Goal: Transaction & Acquisition: Purchase product/service

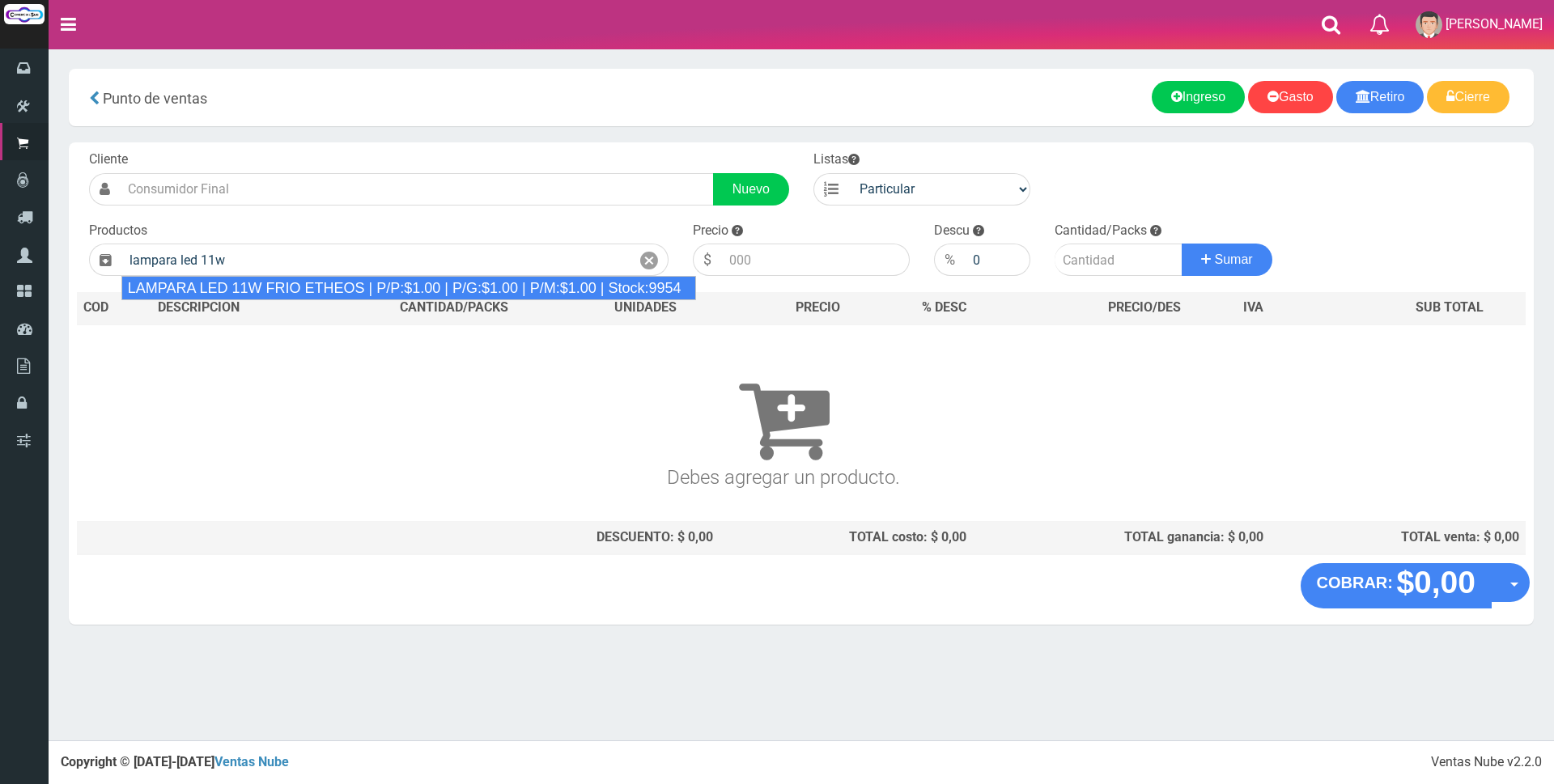
click at [286, 296] on div "LAMPARA LED 11W FRIO ETHEOS | P/P:$1.00 | P/G:$1.00 | P/M:$1.00 | Stock:9954" at bounding box center [409, 288] width 575 height 24
type input "LAMPARA LED 11W FRIO ETHEOS | P/P:$1.00 | P/G:$1.00 | P/M:$1.00 | Stock:9954"
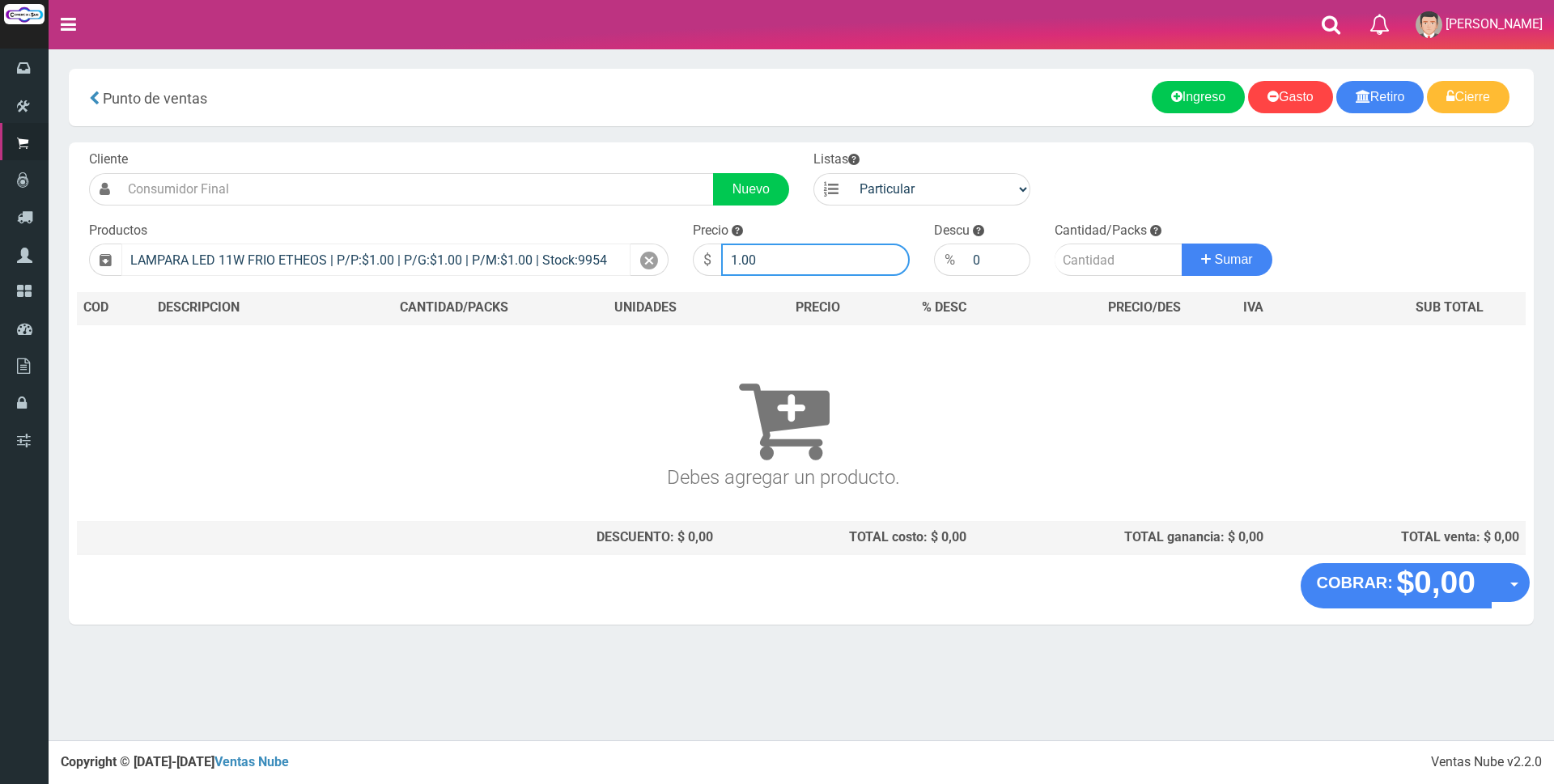
drag, startPoint x: 836, startPoint y: 260, endPoint x: 579, endPoint y: 258, distance: 257.0
click at [582, 150] on form "Cliente Nuevo Listas Particular Gremio Mayoristas" at bounding box center [801, 150] width 1448 height 0
type input "2300"
type input "3"
click at [1182, 244] on button "Sumar" at bounding box center [1227, 260] width 91 height 32
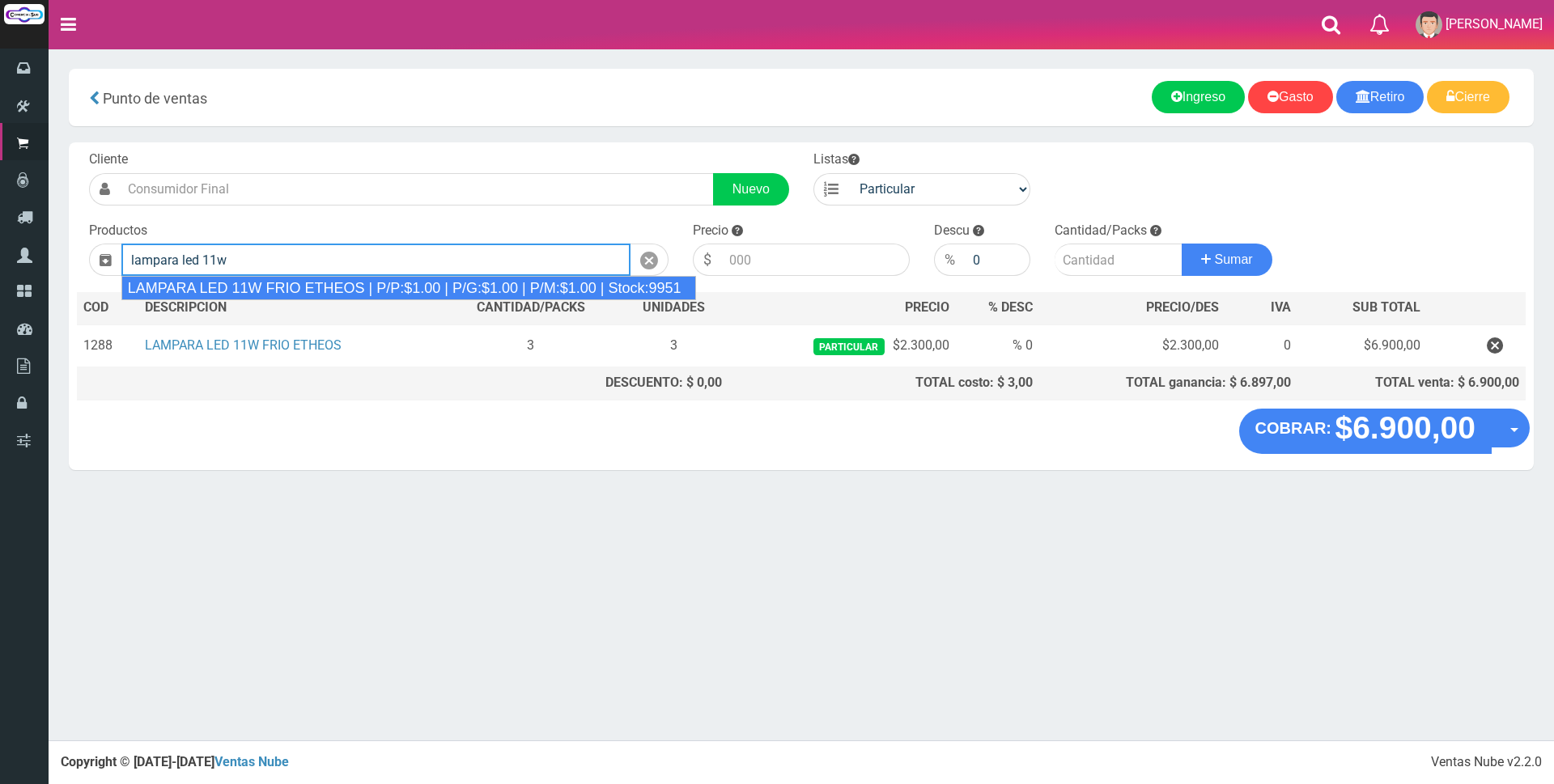
click at [415, 278] on div "LAMPARA LED 11W FRIO ETHEOS | P/P:$1.00 | P/G:$1.00 | P/M:$1.00 | Stock:9951" at bounding box center [409, 288] width 575 height 24
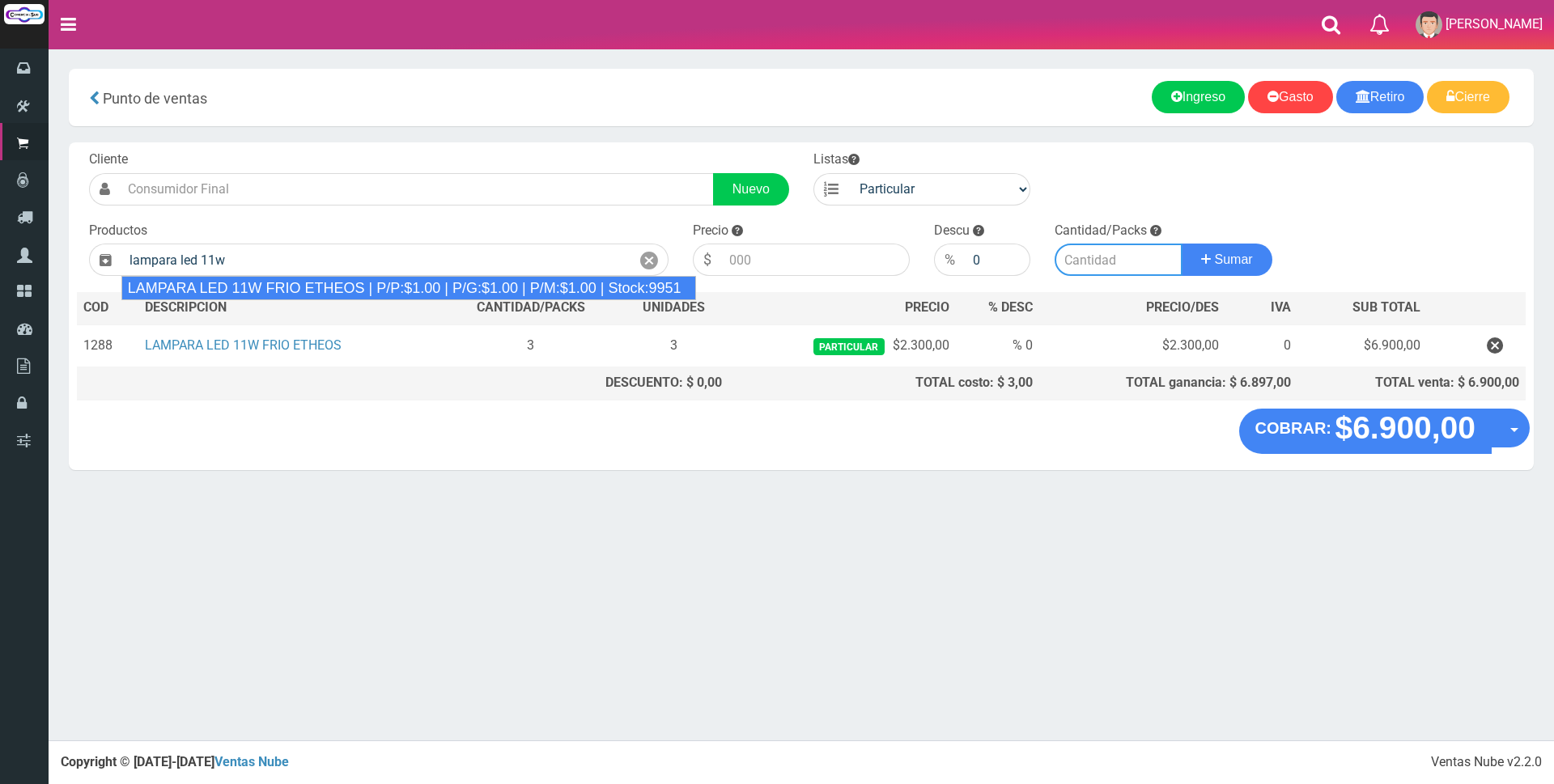
type input "LAMPARA LED 11W FRIO ETHEOS | P/P:$1.00 | P/G:$1.00 | P/M:$1.00 | Stock:9951"
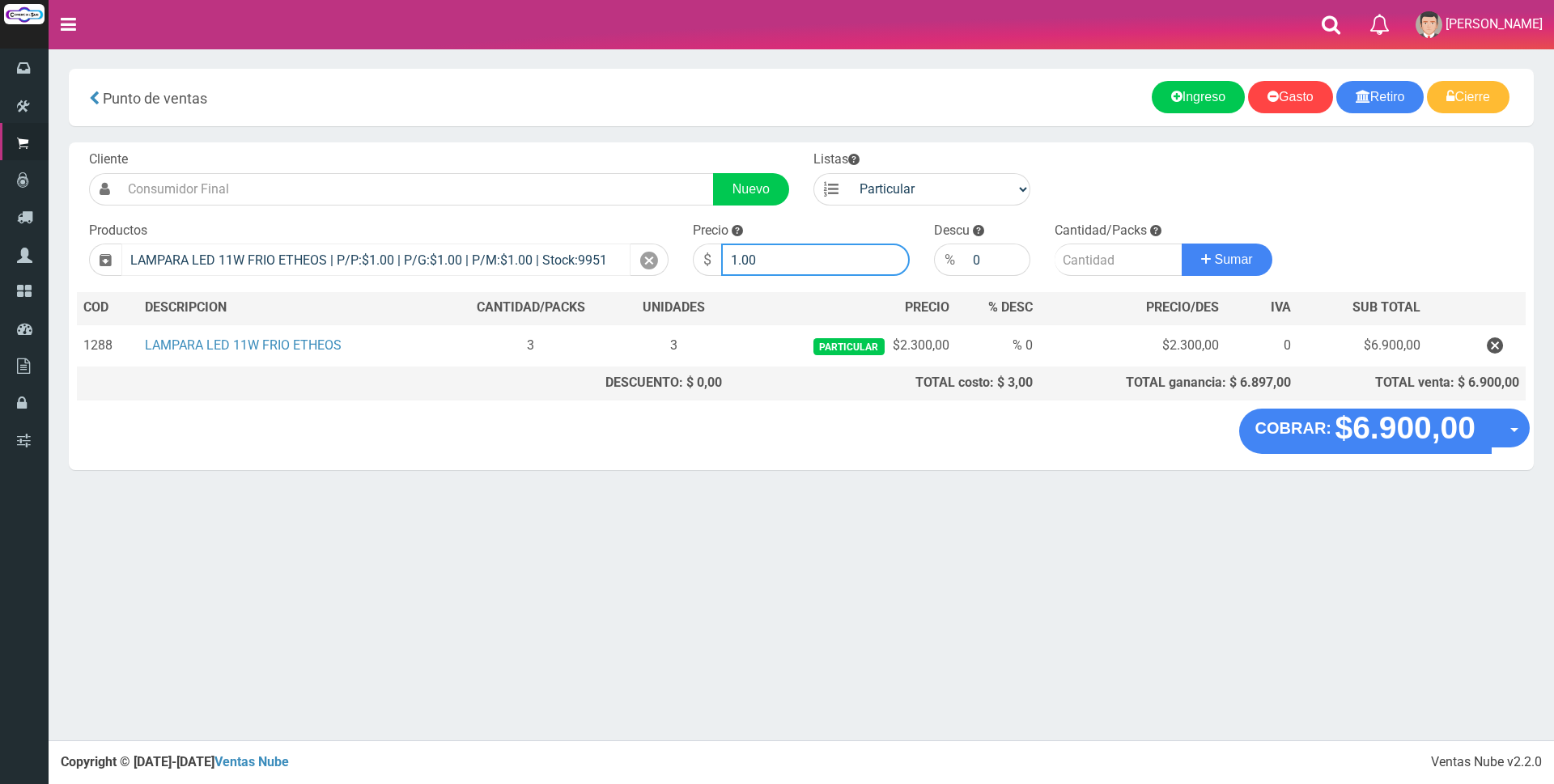
drag, startPoint x: 793, startPoint y: 261, endPoint x: 579, endPoint y: 258, distance: 214.0
click at [598, 150] on form "Cliente Nuevo Listas Particular Gremio Mayoristas" at bounding box center [801, 150] width 1448 height 0
type input "2300"
type input "100"
click at [1093, 265] on input "number" at bounding box center [1118, 260] width 128 height 32
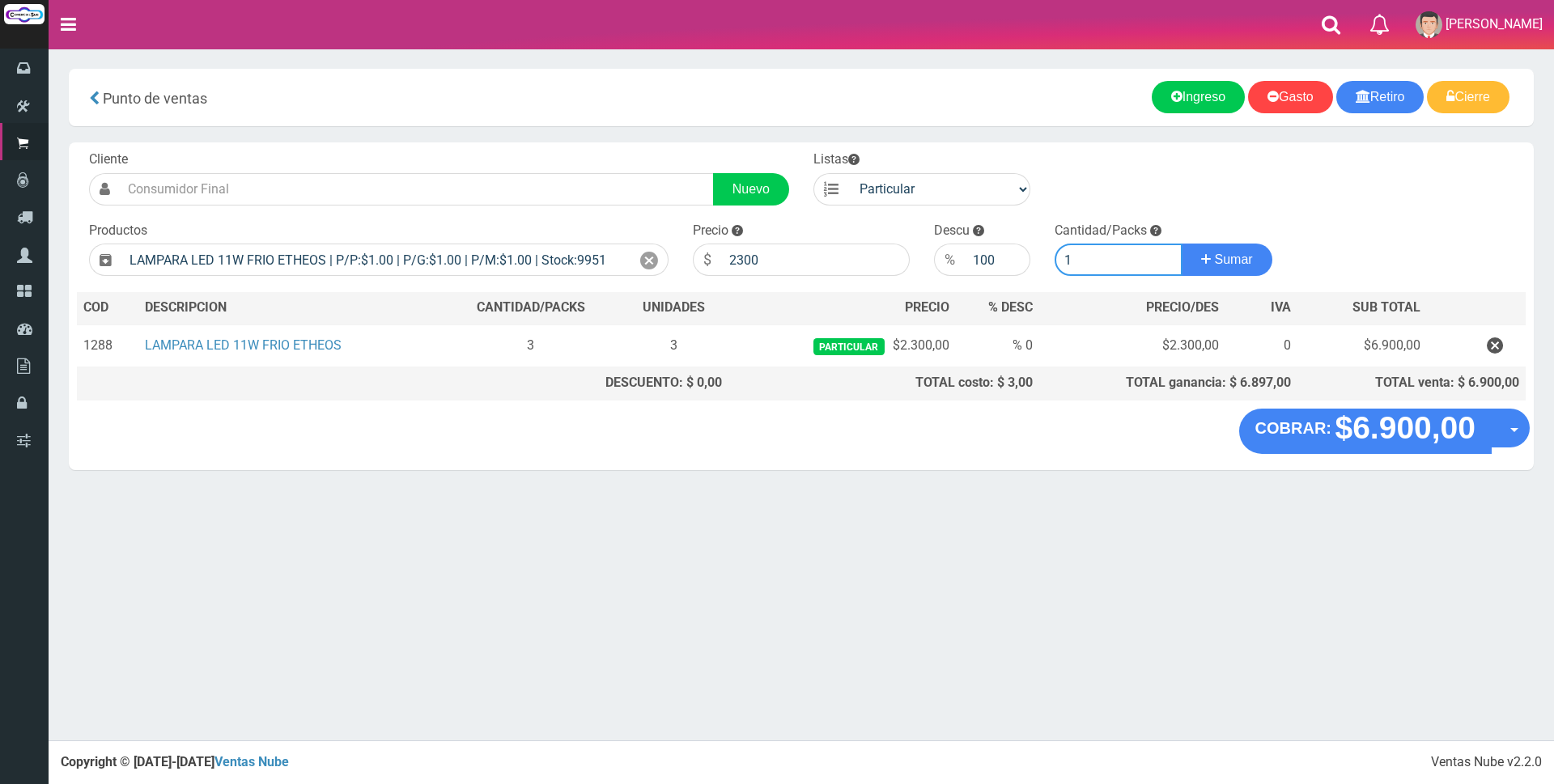
type input "1"
click at [1182, 244] on button "Sumar" at bounding box center [1227, 260] width 91 height 32
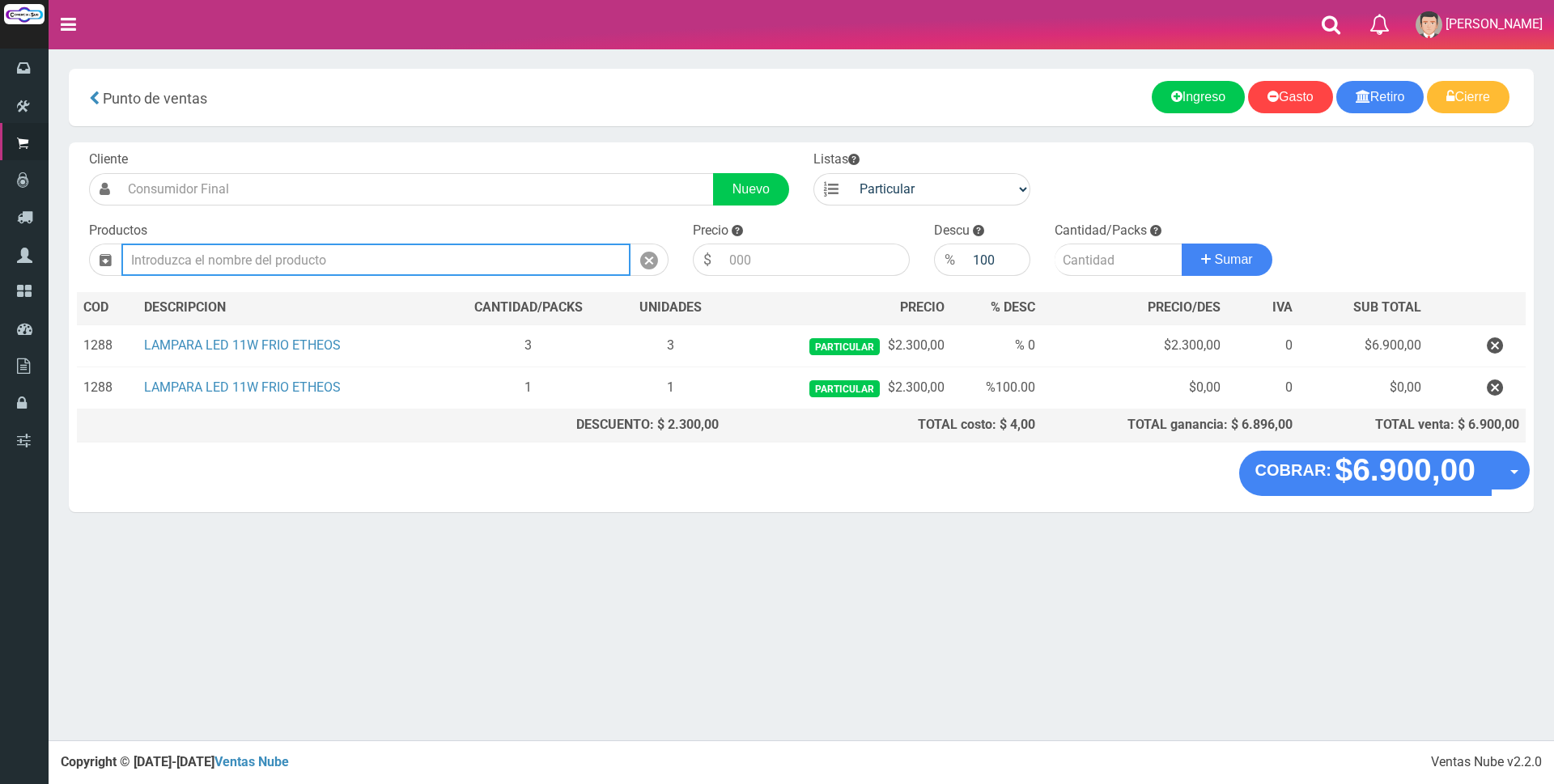
click at [248, 255] on input "text" at bounding box center [375, 260] width 509 height 32
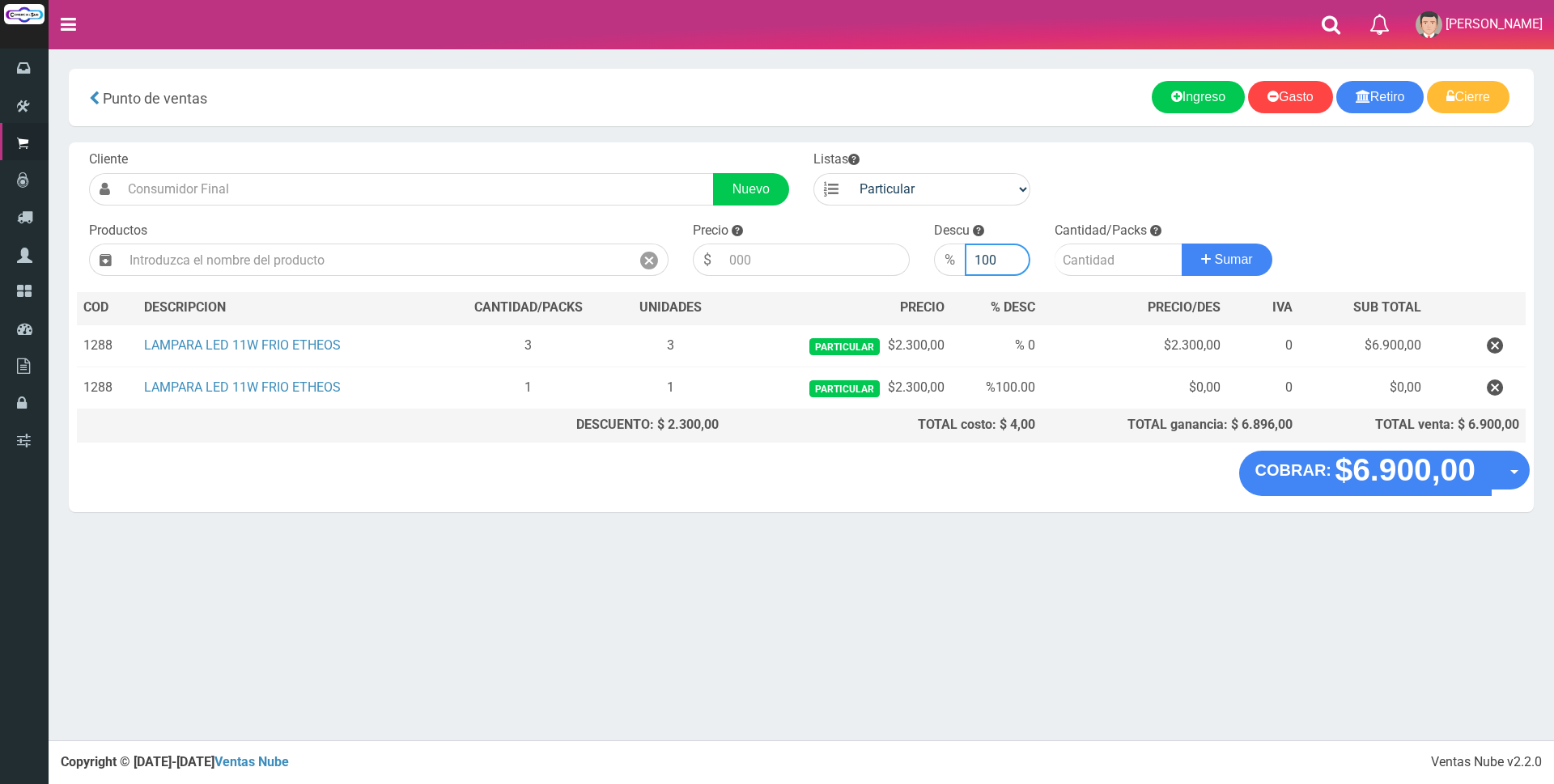
click at [968, 265] on input "100" at bounding box center [997, 260] width 66 height 32
click at [1198, 160] on div "Cliente Nuevo Listas Particular Gremio Mayoristas Productos" at bounding box center [801, 296] width 1465 height 308
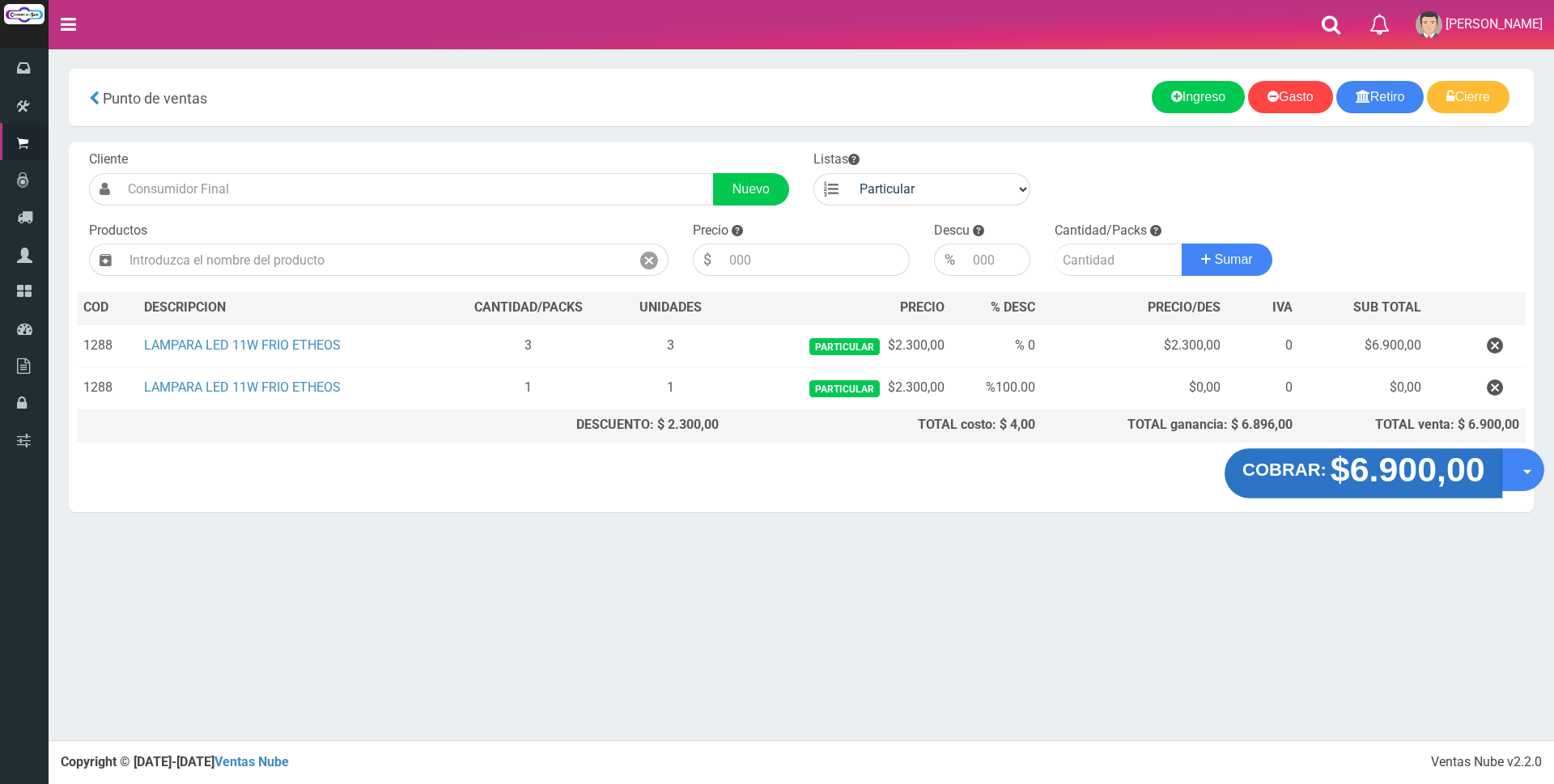
click at [1391, 457] on strong "$6.900,00" at bounding box center [1407, 470] width 154 height 38
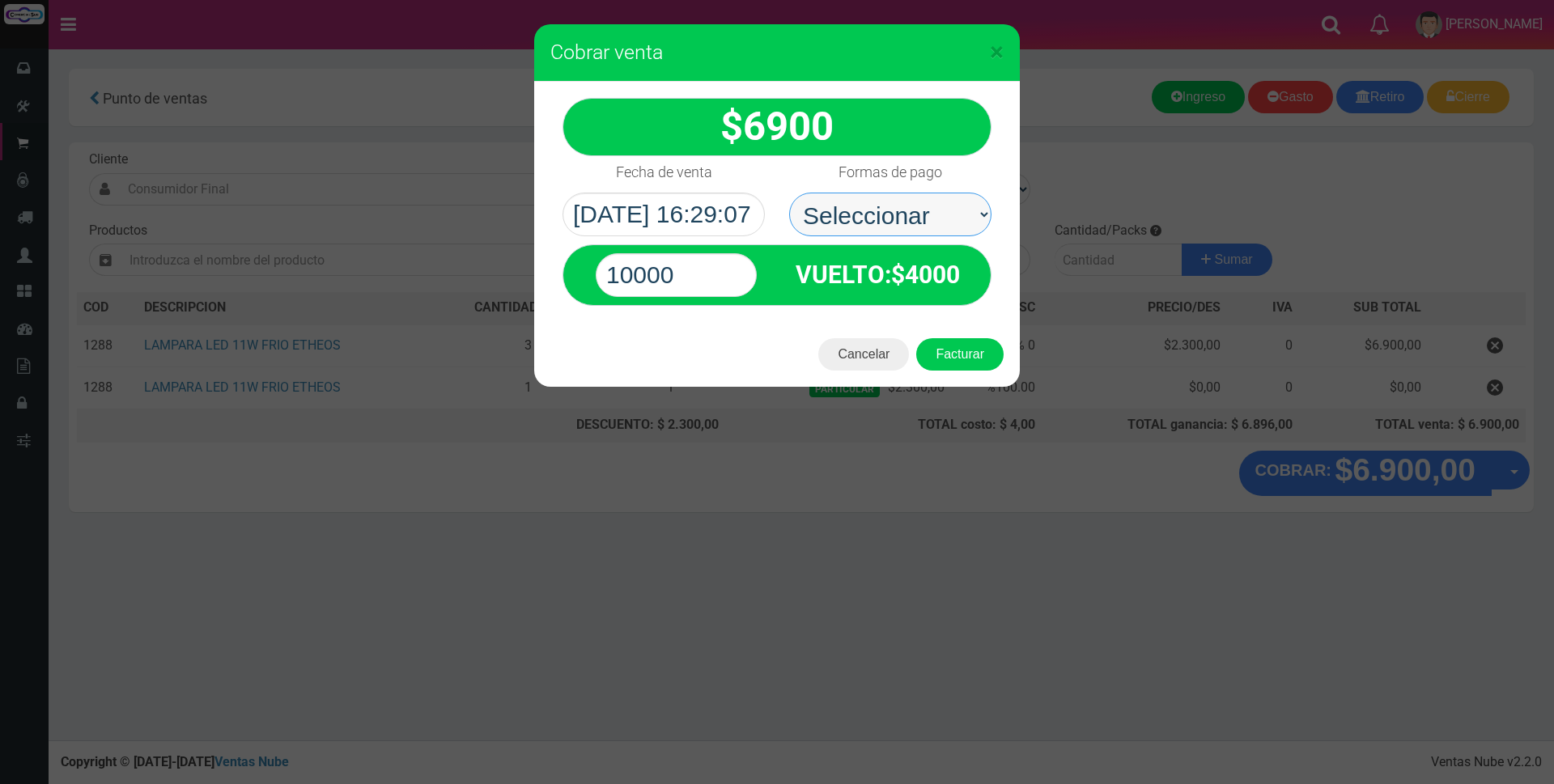
click at [892, 209] on select "Seleccionar Efectivo Tarjeta de Crédito Depósito Débito" at bounding box center [890, 214] width 202 height 44
select select "Depósito"
click at [789, 193] on select "Seleccionar Efectivo Tarjeta de Crédito Depósito Débito" at bounding box center [890, 214] width 202 height 44
drag, startPoint x: 713, startPoint y: 273, endPoint x: 436, endPoint y: 291, distance: 277.6
click at [438, 291] on div "× Cobrar venta 6900" at bounding box center [777, 392] width 1554 height 784
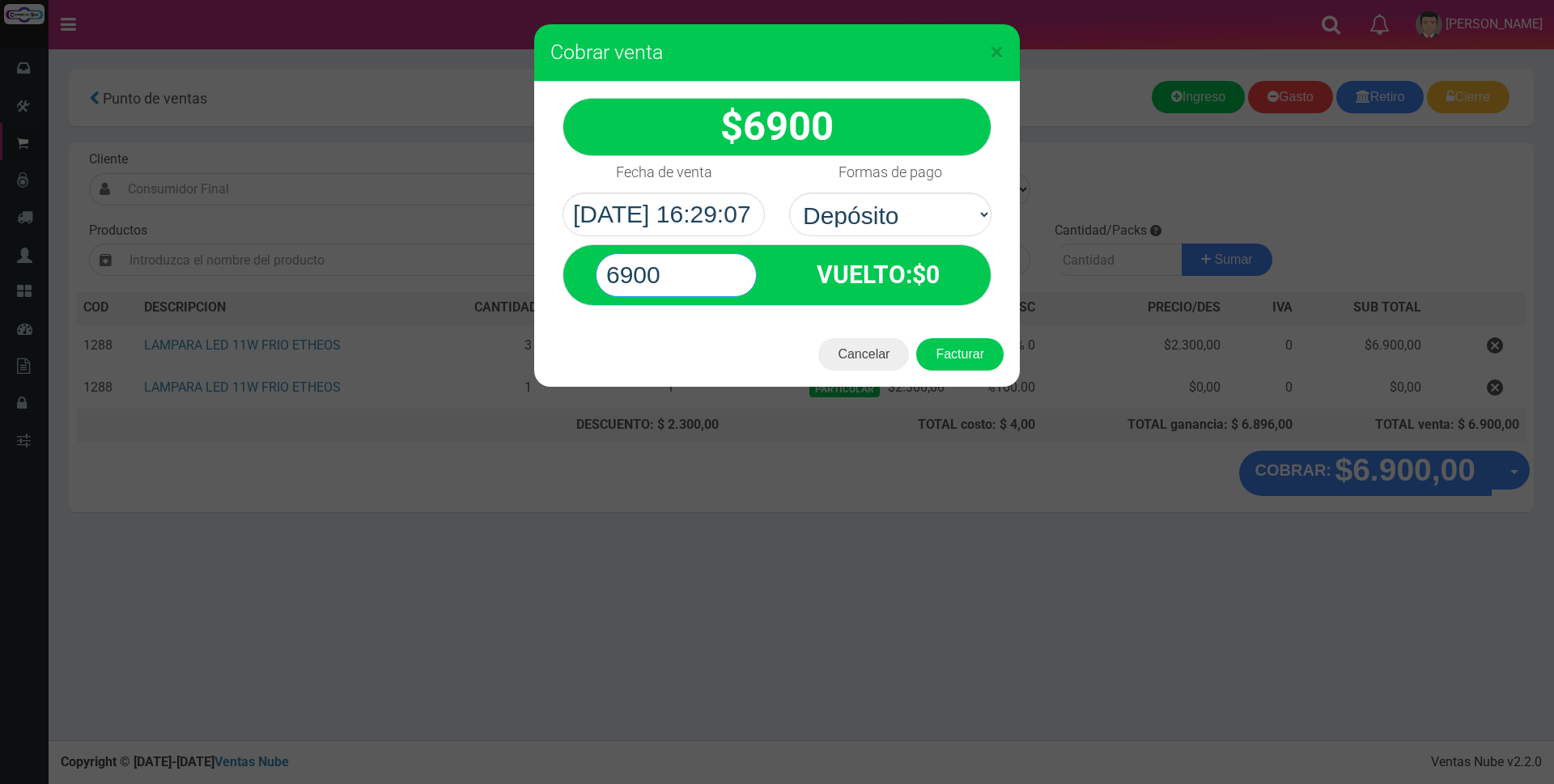
type input "6900"
click at [916, 338] on button "Facturar" at bounding box center [960, 354] width 88 height 32
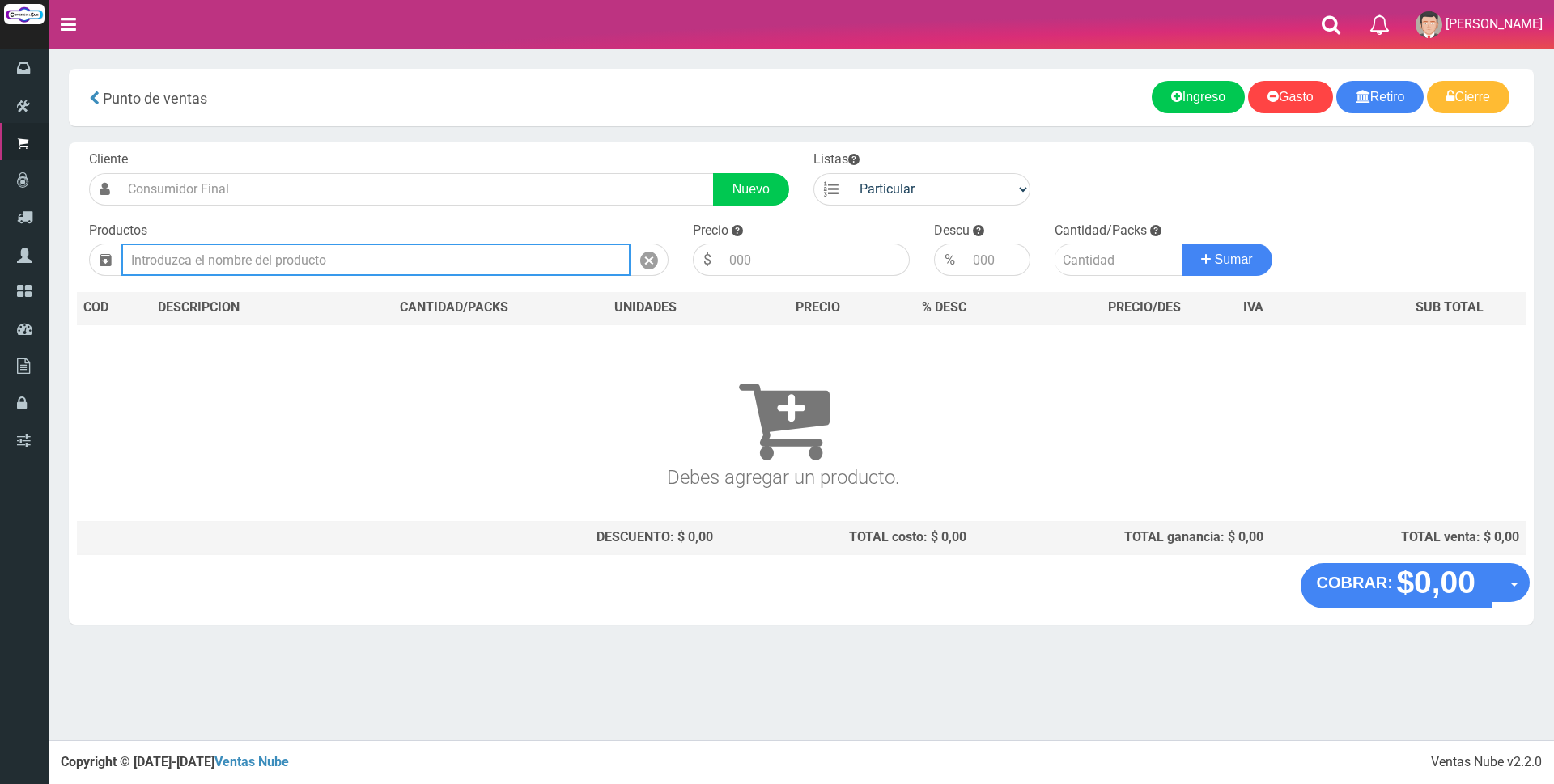
click at [518, 266] on input "text" at bounding box center [375, 260] width 509 height 32
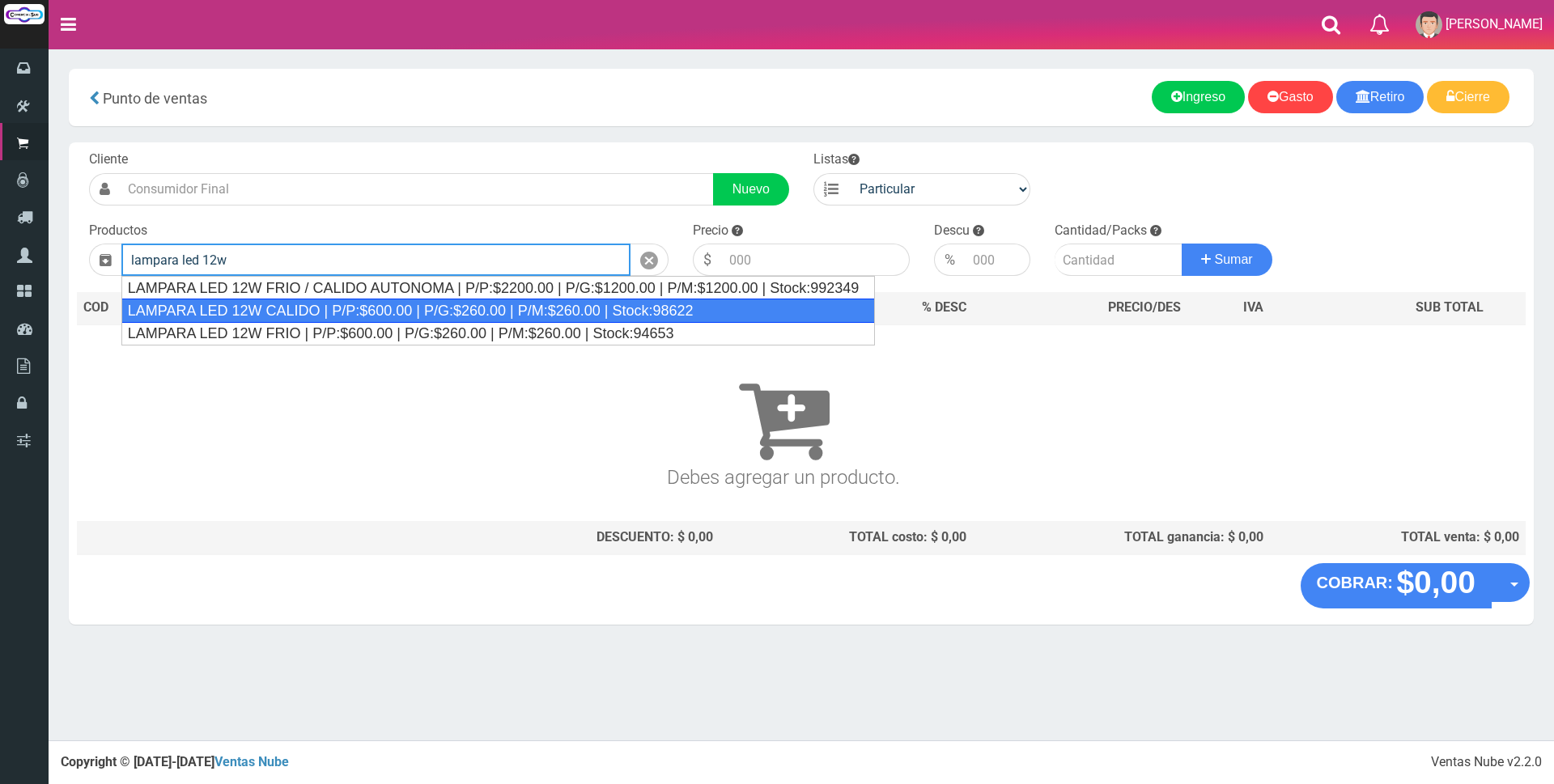
click at [373, 310] on div "LAMPARA LED 12W CALIDO | P/P:$600.00 | P/G:$260.00 | P/M:$260.00 | Stock:98622" at bounding box center [498, 310] width 754 height 24
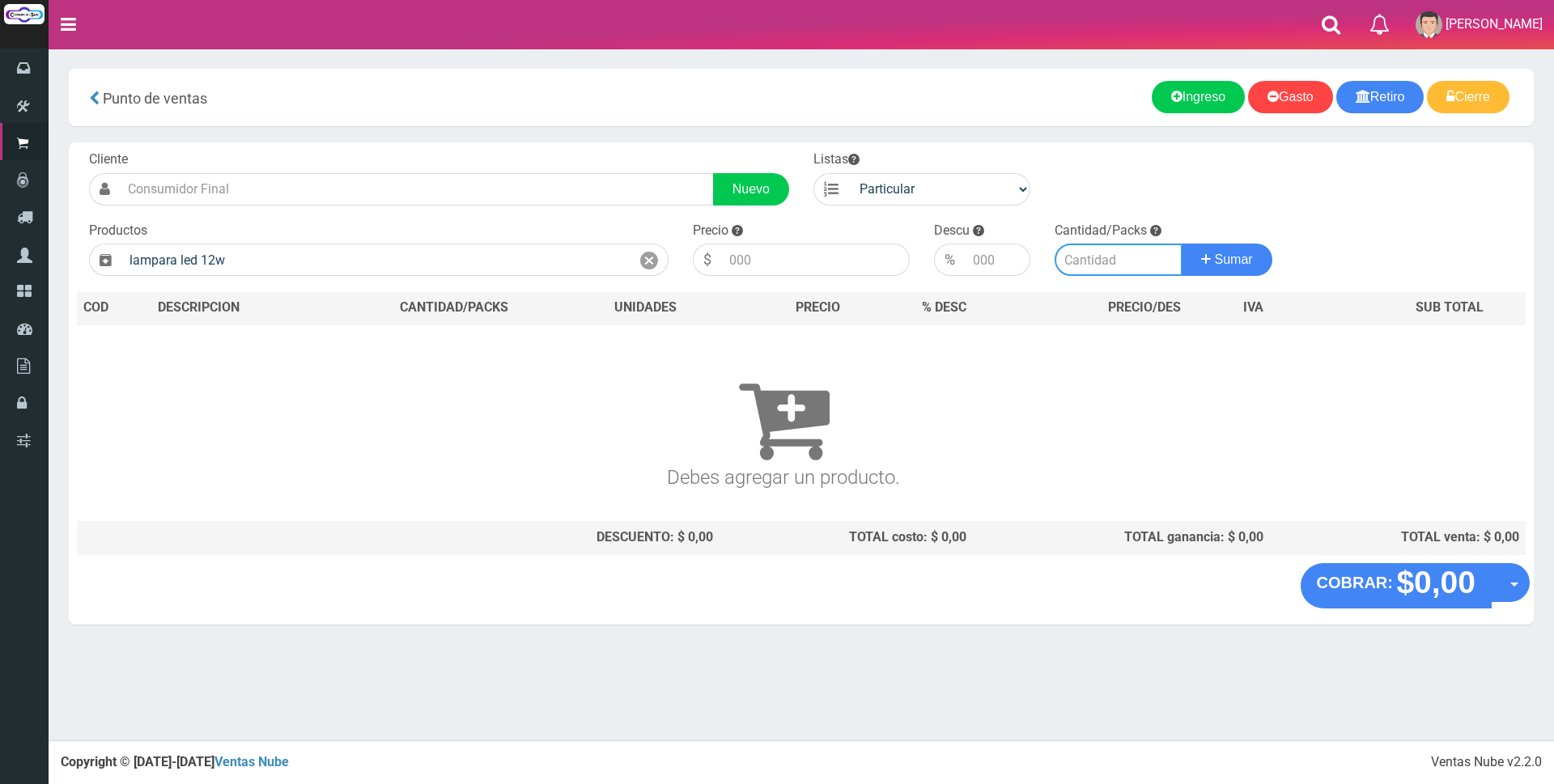
type input "LAMPARA LED 12W CALIDO | P/P:$600.00 | P/G:$260.00 | P/M:$260.00 | Stock:98622"
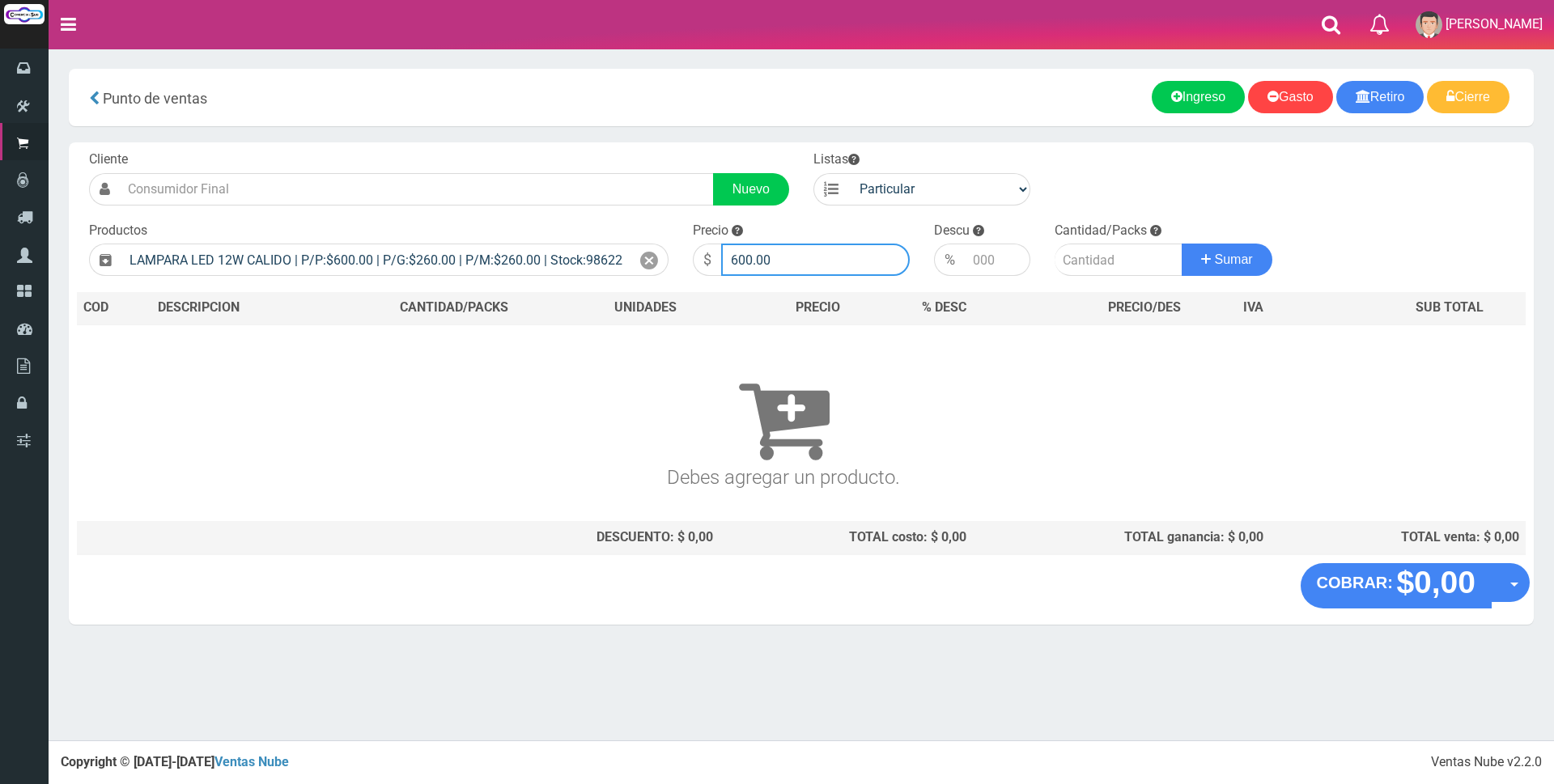
drag, startPoint x: 797, startPoint y: 263, endPoint x: 449, endPoint y: 230, distance: 349.6
click at [495, 150] on form "Cliente Nuevo Listas Particular Gremio Mayoristas" at bounding box center [801, 150] width 1448 height 0
type input "2700"
type input "1"
click at [1182, 244] on button "Sumar" at bounding box center [1227, 260] width 91 height 32
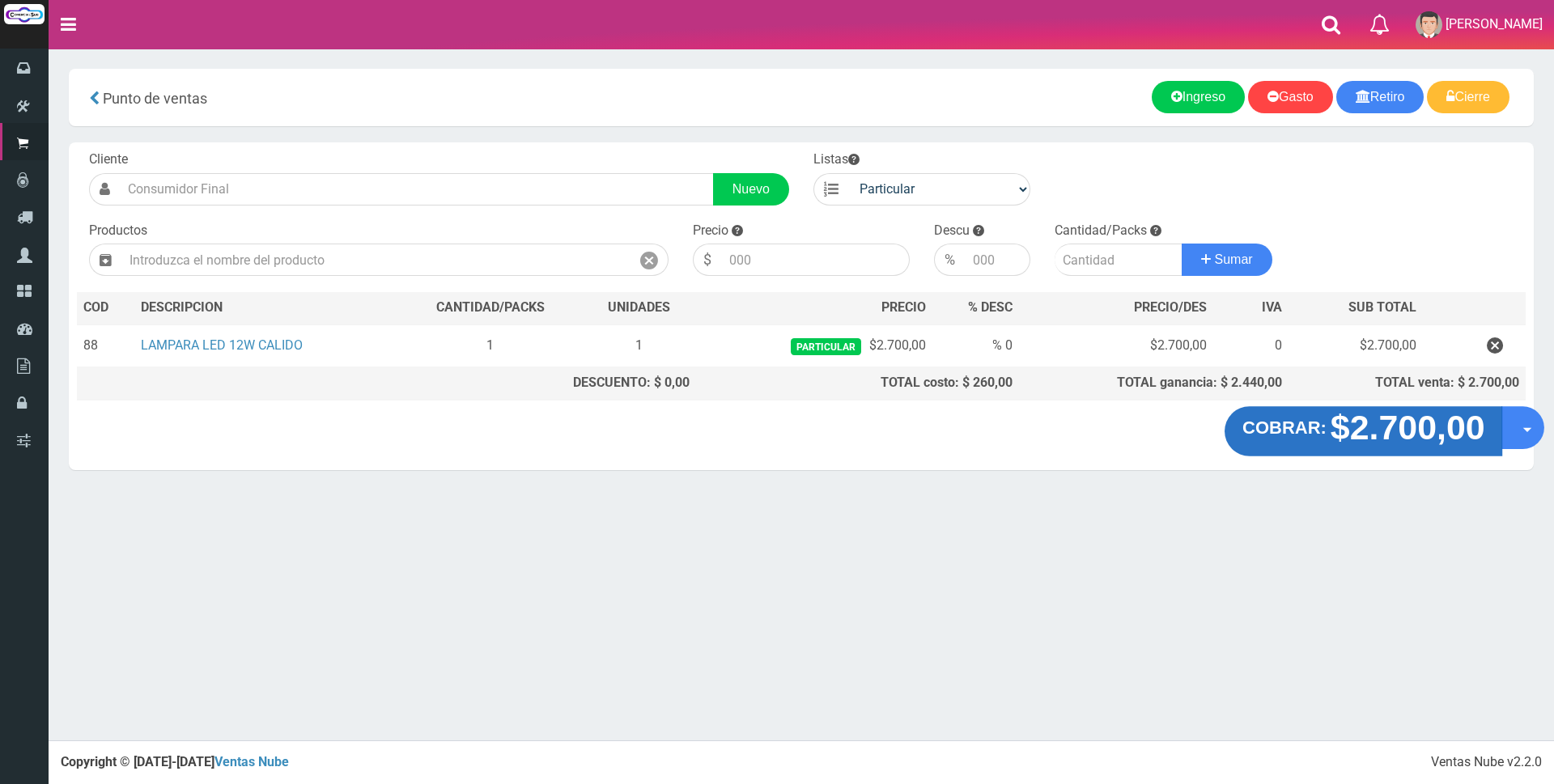
click at [1422, 427] on strong "$2.700,00" at bounding box center [1407, 427] width 154 height 38
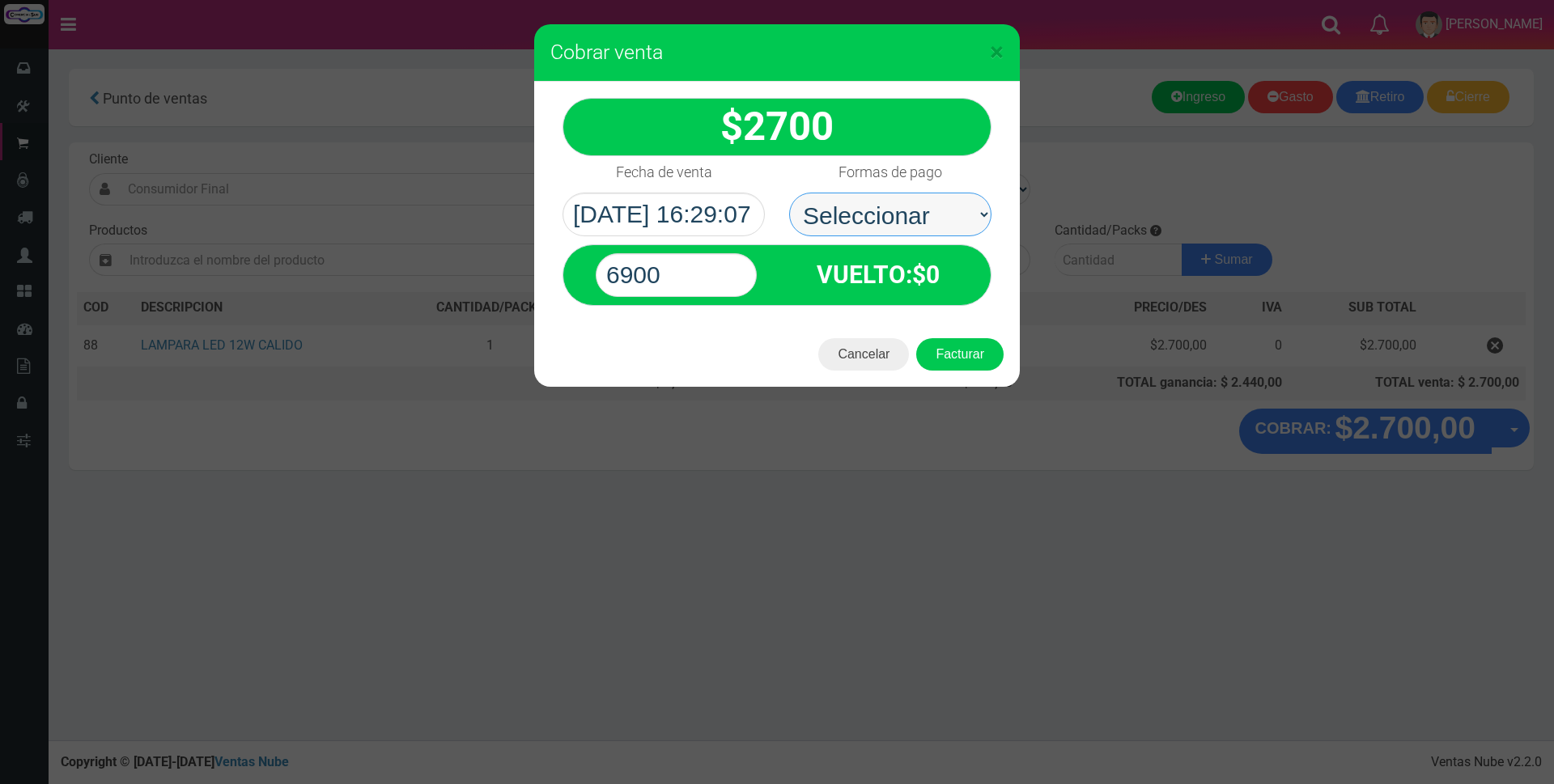
drag, startPoint x: 1003, startPoint y: 240, endPoint x: 961, endPoint y: 193, distance: 63.0
click at [961, 193] on select "Seleccionar Efectivo Tarjeta de Crédito Depósito Débito" at bounding box center [890, 214] width 202 height 44
select select "Efectivo"
click at [789, 193] on select "Seleccionar Efectivo Tarjeta de Crédito Depósito Débito" at bounding box center [890, 214] width 202 height 44
click at [870, 166] on h4 "Formas de pago" at bounding box center [889, 172] width 103 height 16
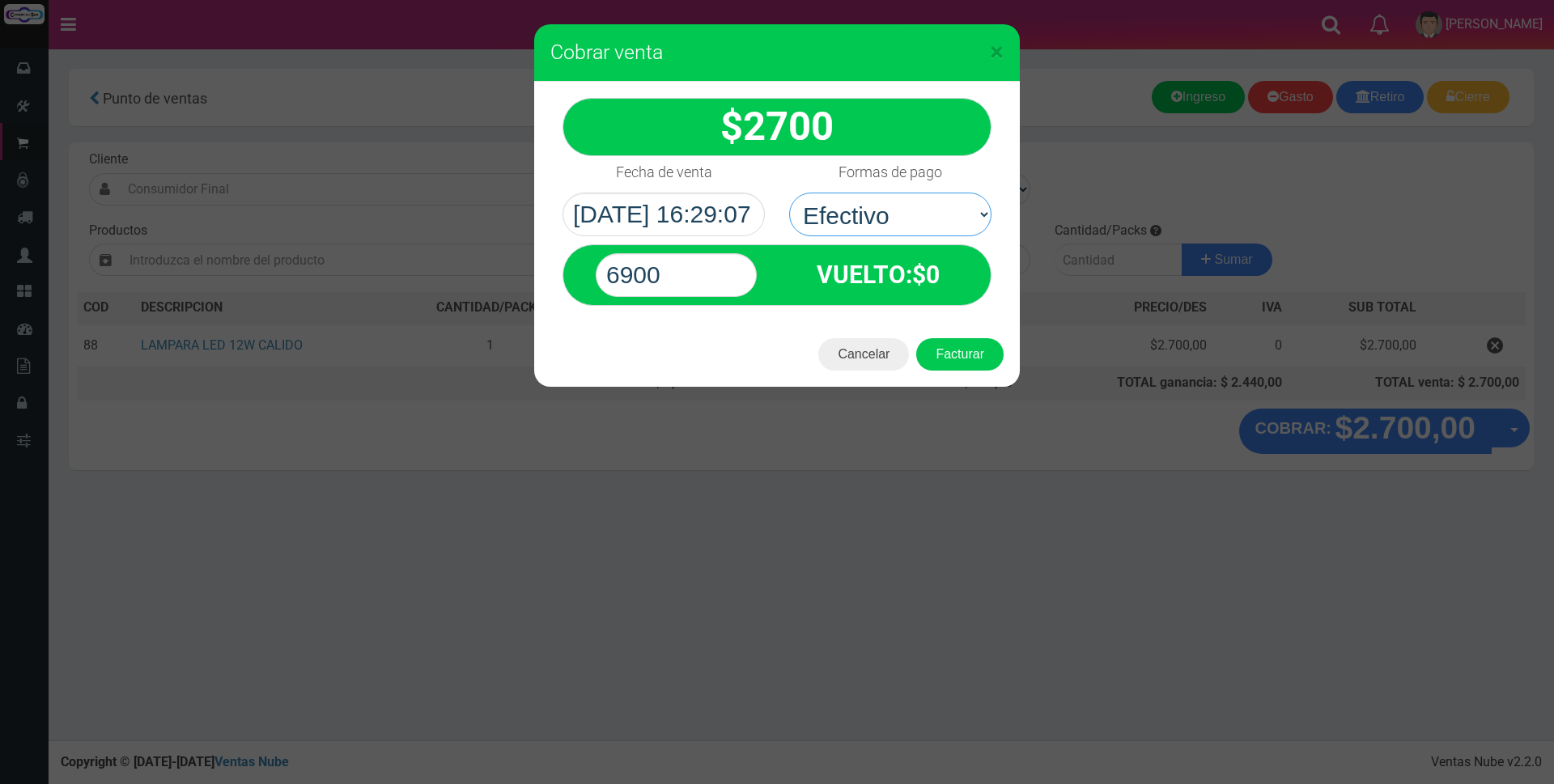
click at [870, 193] on select "Seleccionar Efectivo Tarjeta de Crédito Depósito Débito" at bounding box center [890, 214] width 202 height 44
drag, startPoint x: 678, startPoint y: 259, endPoint x: 452, endPoint y: 236, distance: 227.2
click at [452, 236] on div "× Cobrar venta 2700" at bounding box center [777, 392] width 1554 height 784
type input "3000"
click at [979, 373] on div "Cancelar Facturar" at bounding box center [776, 354] width 485 height 65
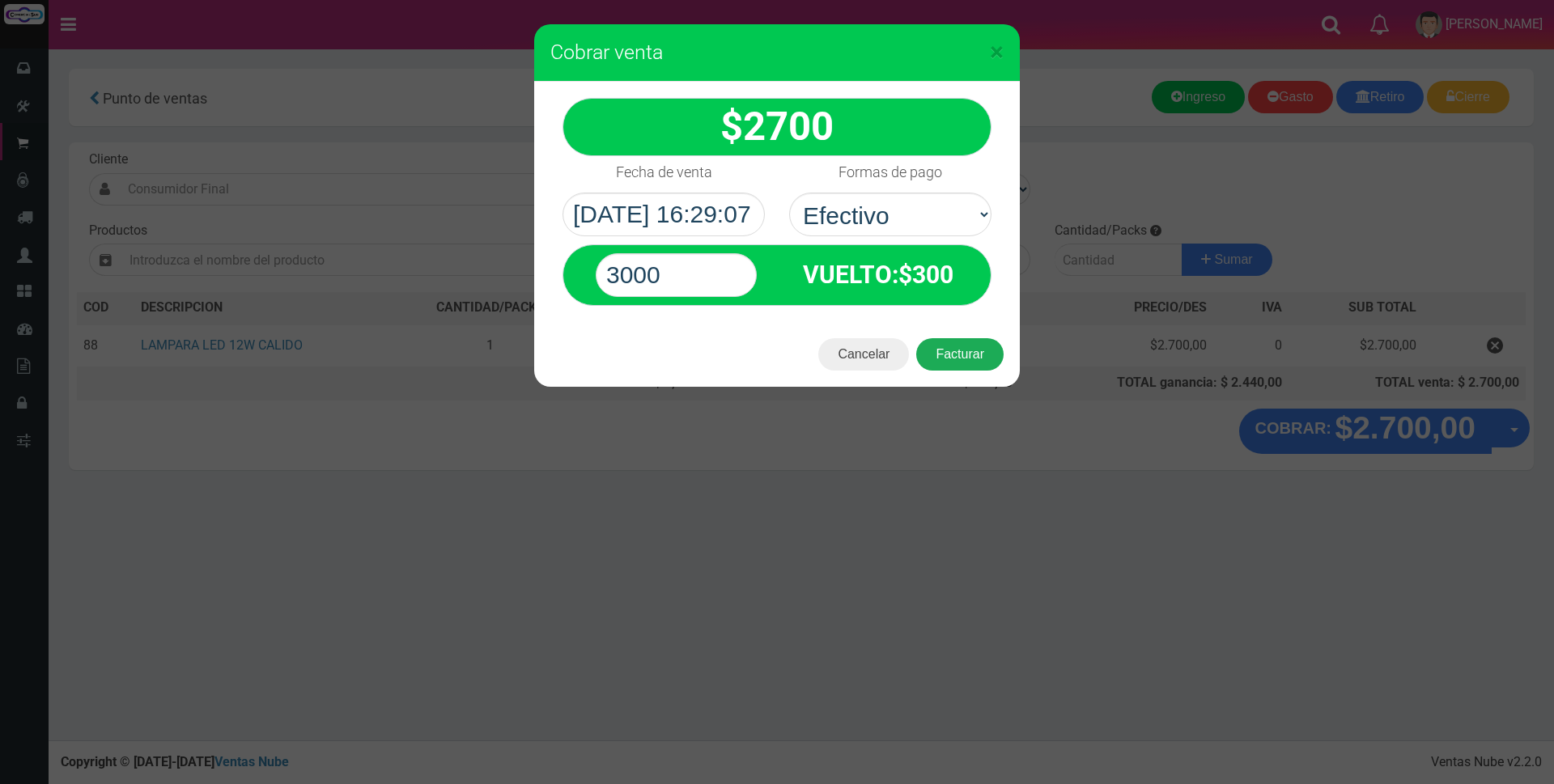
click at [963, 349] on button "Facturar" at bounding box center [960, 354] width 88 height 32
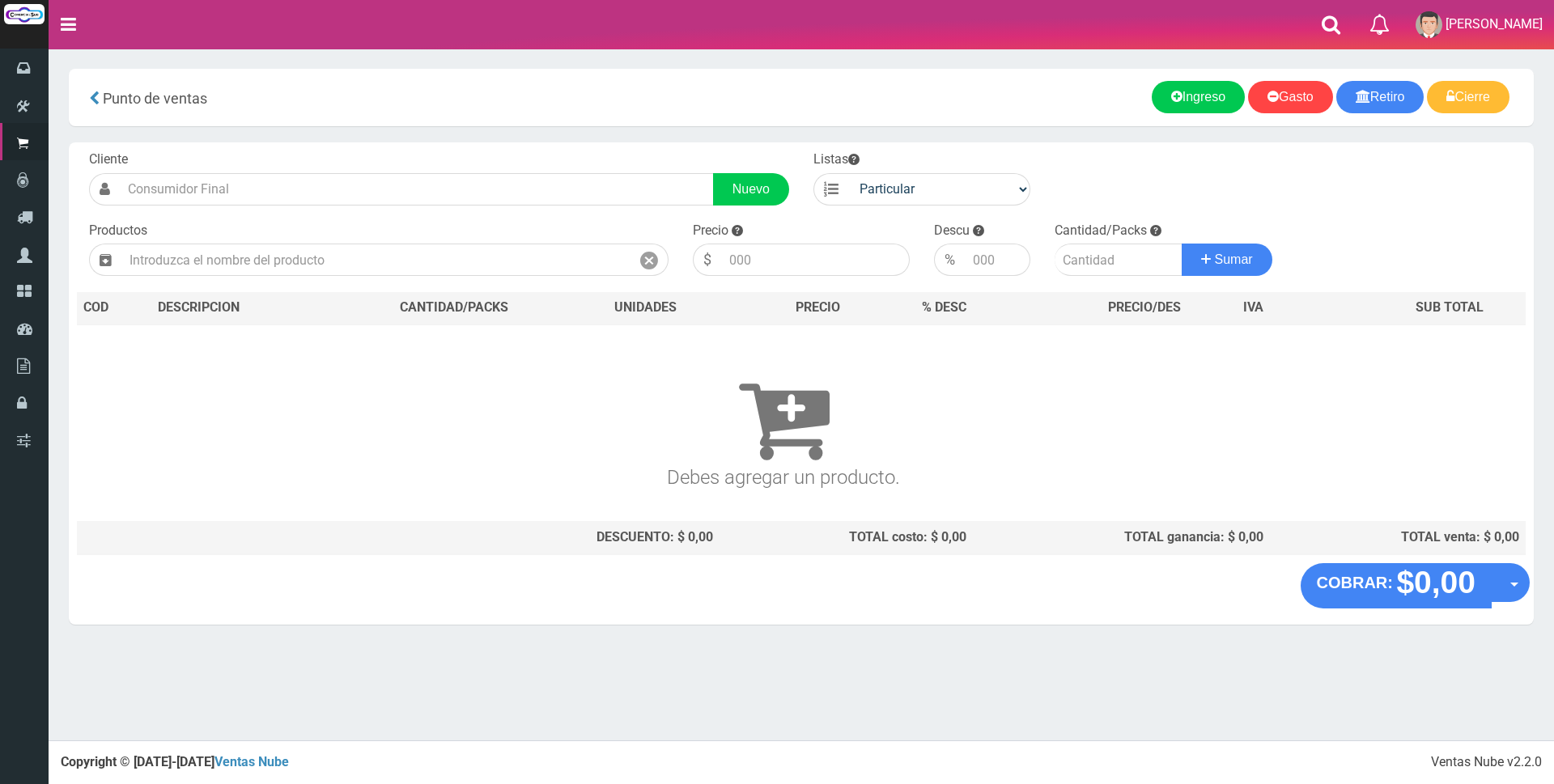
click at [1314, 687] on div "× Titulo del Msj texto Mas Texto Cancelar Aceptar Gasto" at bounding box center [801, 370] width 1505 height 740
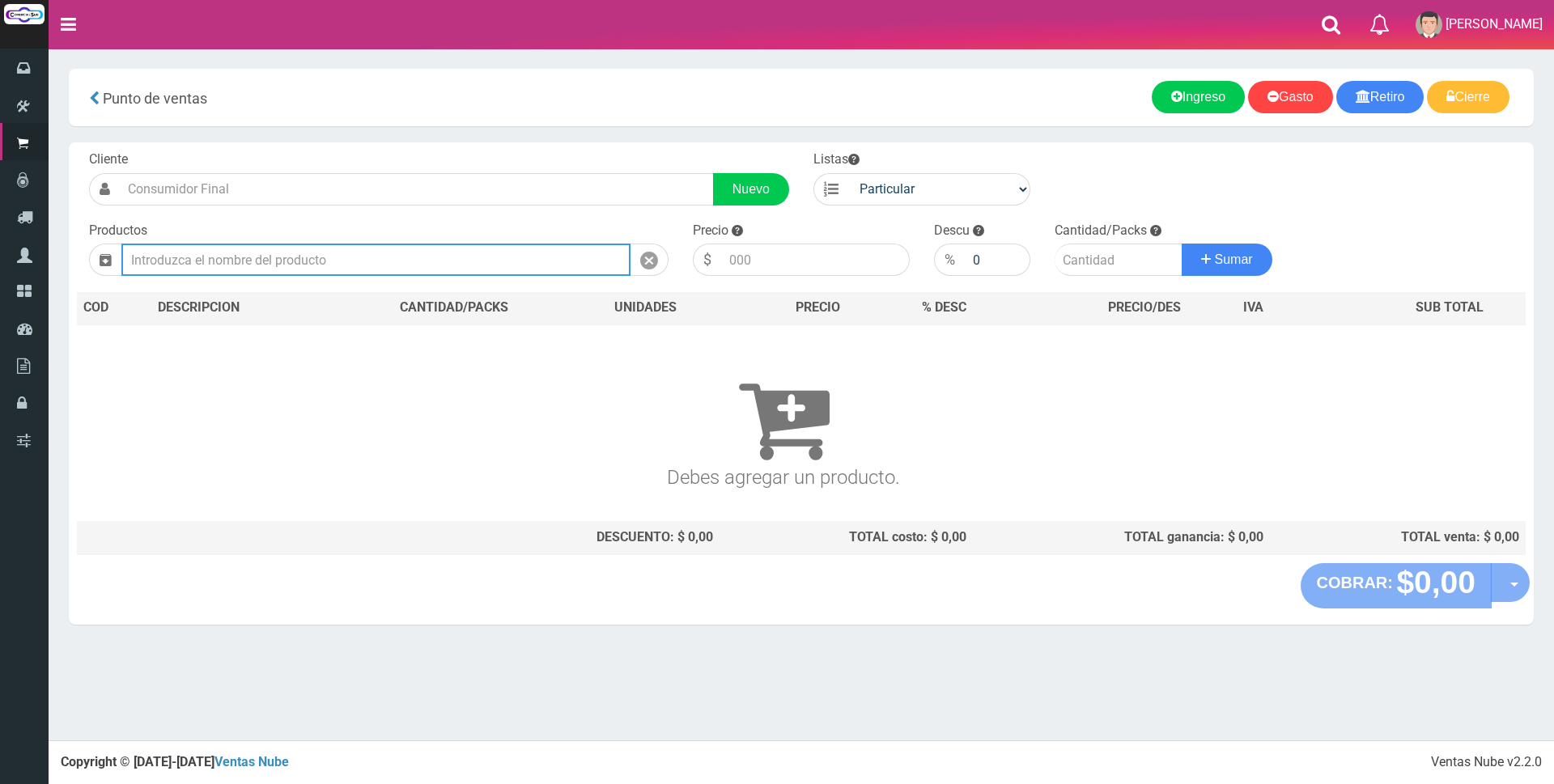
click at [487, 267] on input "text" at bounding box center [375, 260] width 509 height 32
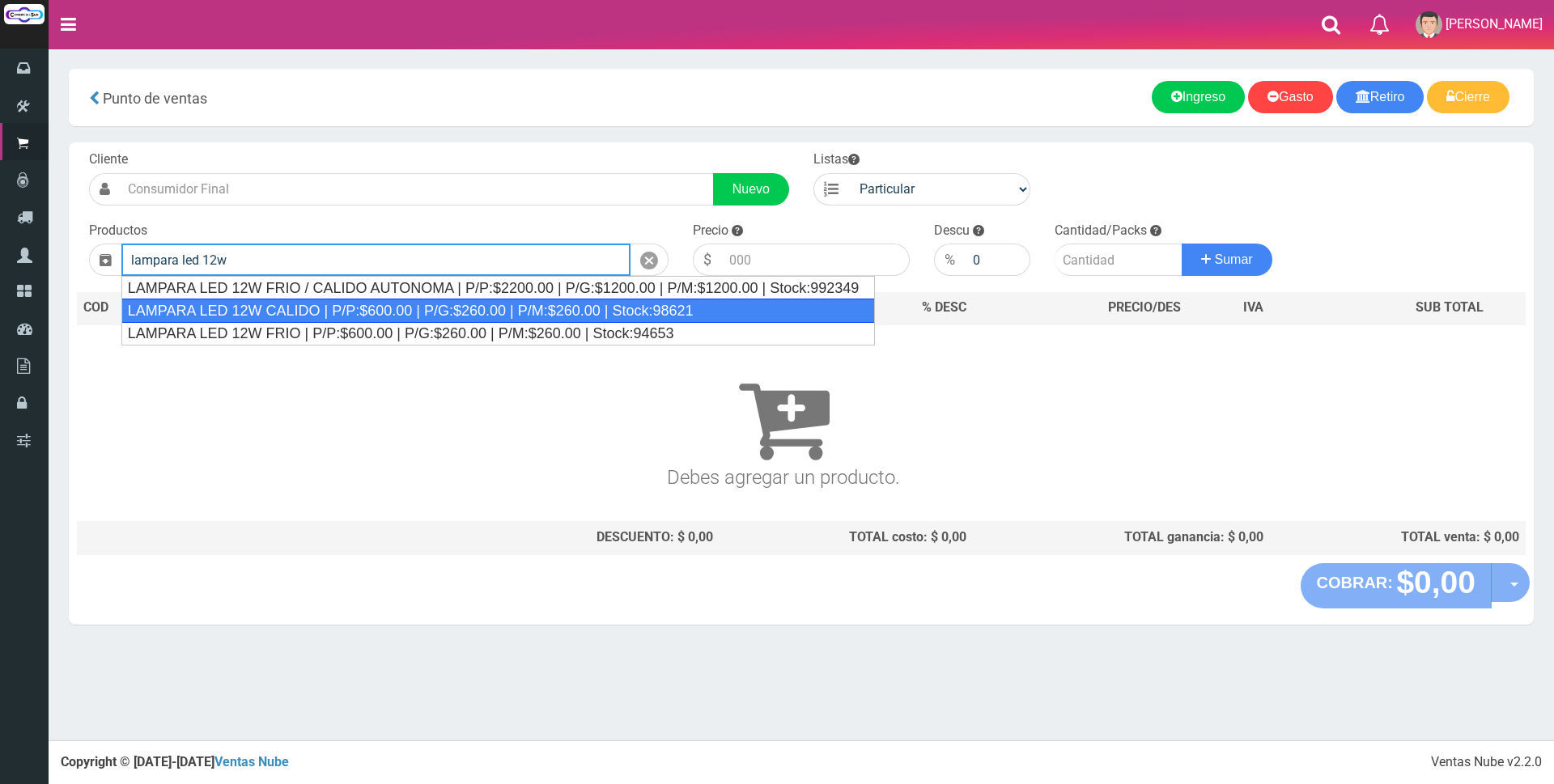
click at [444, 304] on div "LAMPARA LED 12W CALIDO | P/P:$600.00 | P/G:$260.00 | P/M:$260.00 | Stock:98621" at bounding box center [498, 310] width 754 height 24
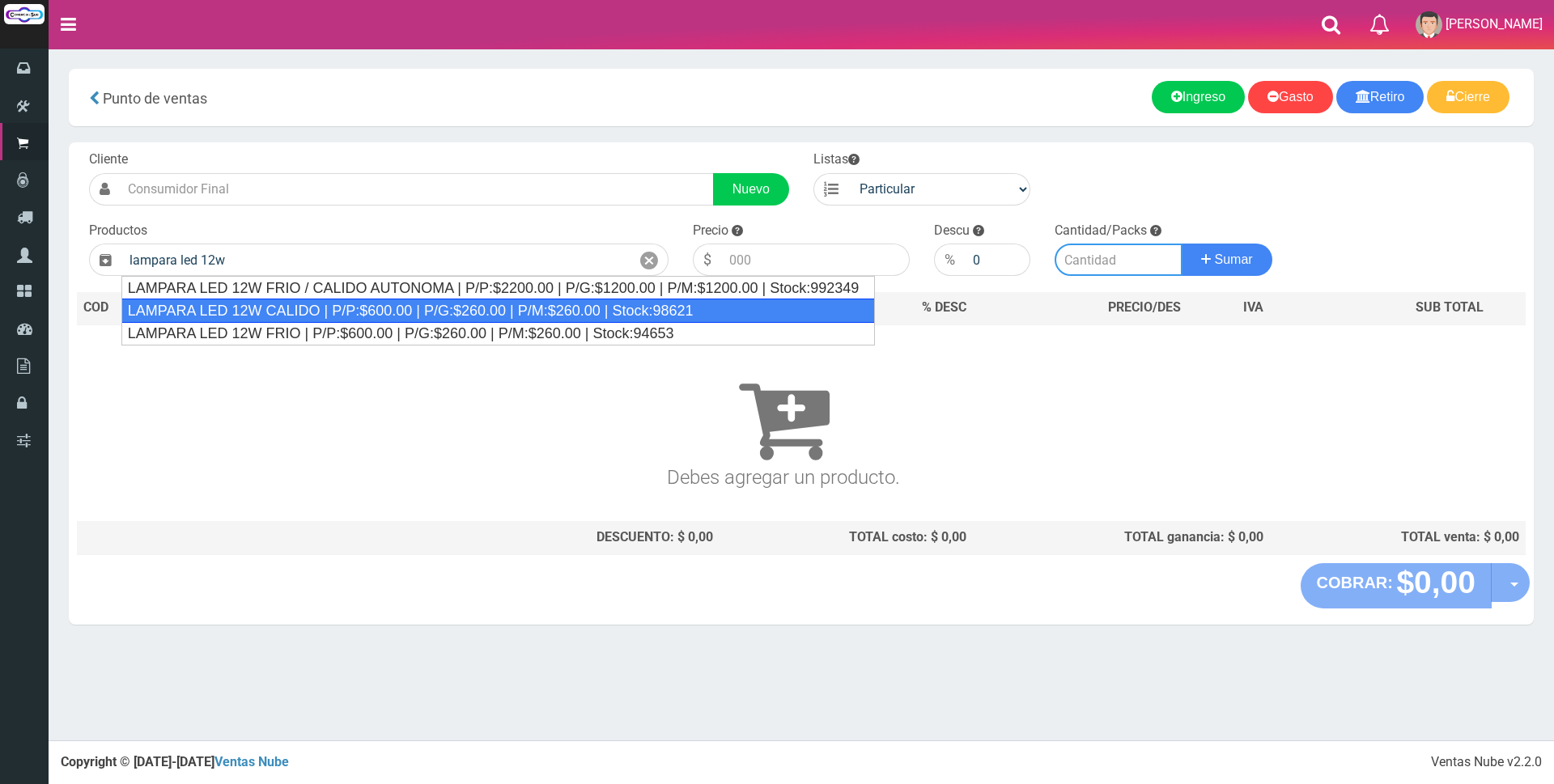
type input "LAMPARA LED 12W CALIDO | P/P:$600.00 | P/G:$260.00 | P/M:$260.00 | Stock:98621"
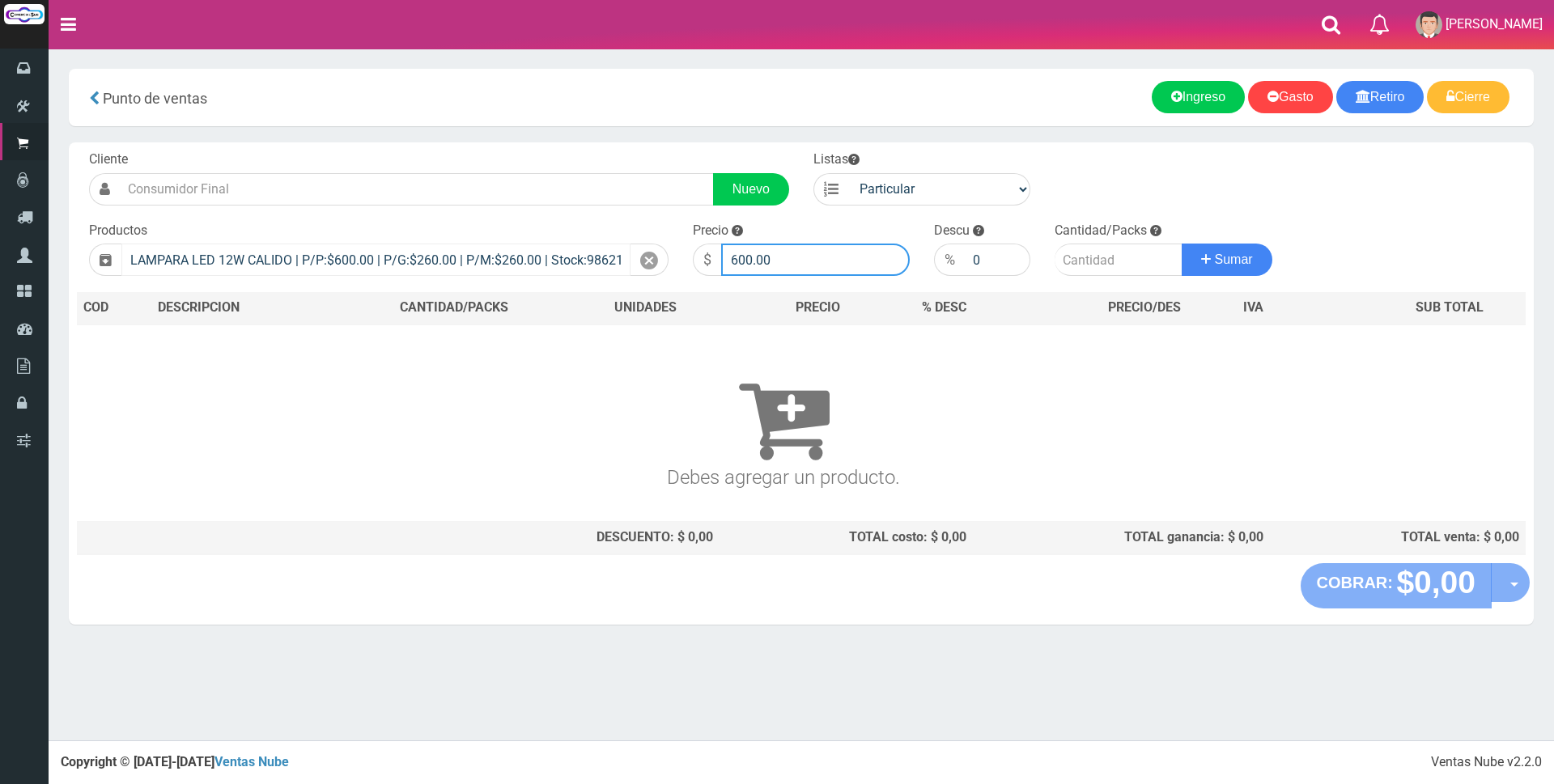
drag, startPoint x: 810, startPoint y: 262, endPoint x: 558, endPoint y: 266, distance: 252.0
click at [558, 150] on form "Cliente Nuevo Listas Particular Gremio Mayoristas" at bounding box center [801, 150] width 1448 height 0
type input "2700"
type input "4"
click at [1182, 244] on button "Sumar" at bounding box center [1227, 260] width 91 height 32
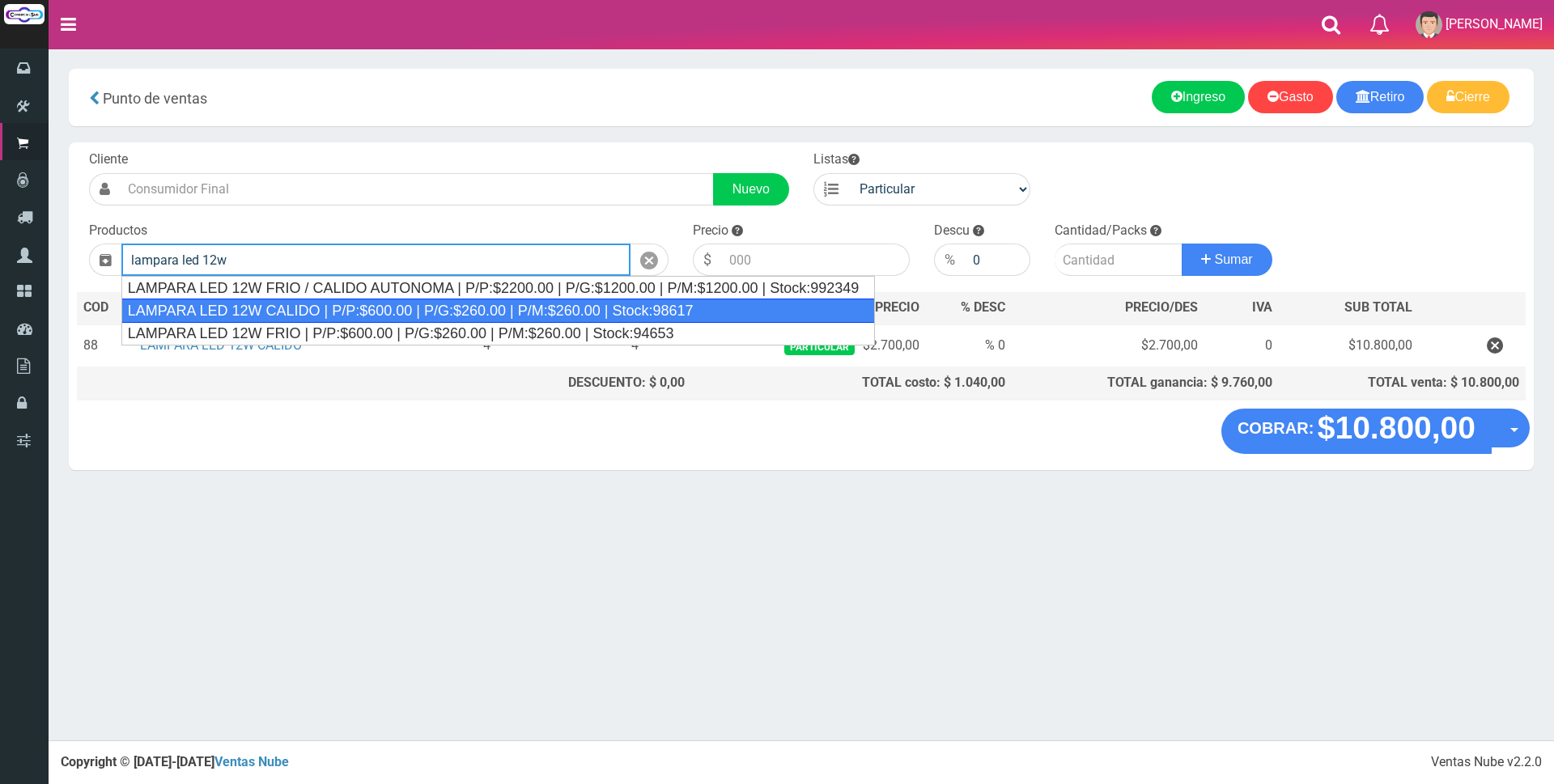
click at [323, 306] on div "LAMPARA LED 12W CALIDO | P/P:$600.00 | P/G:$260.00 | P/M:$260.00 | Stock:98617" at bounding box center [498, 310] width 754 height 24
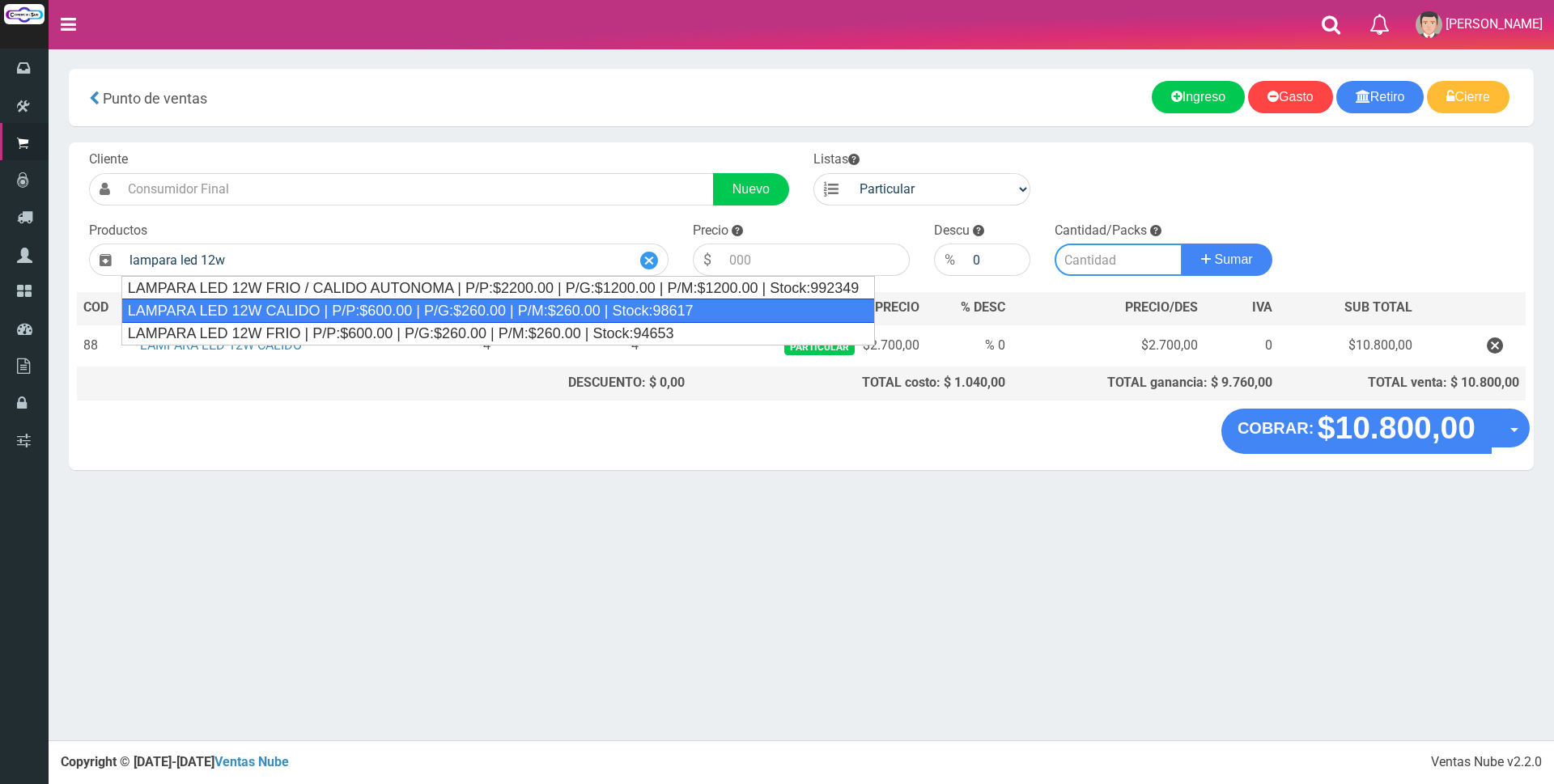
type input "LAMPARA LED 12W CALIDO | P/P:$600.00 | P/G:$260.00 | P/M:$260.00 | Stock:98617"
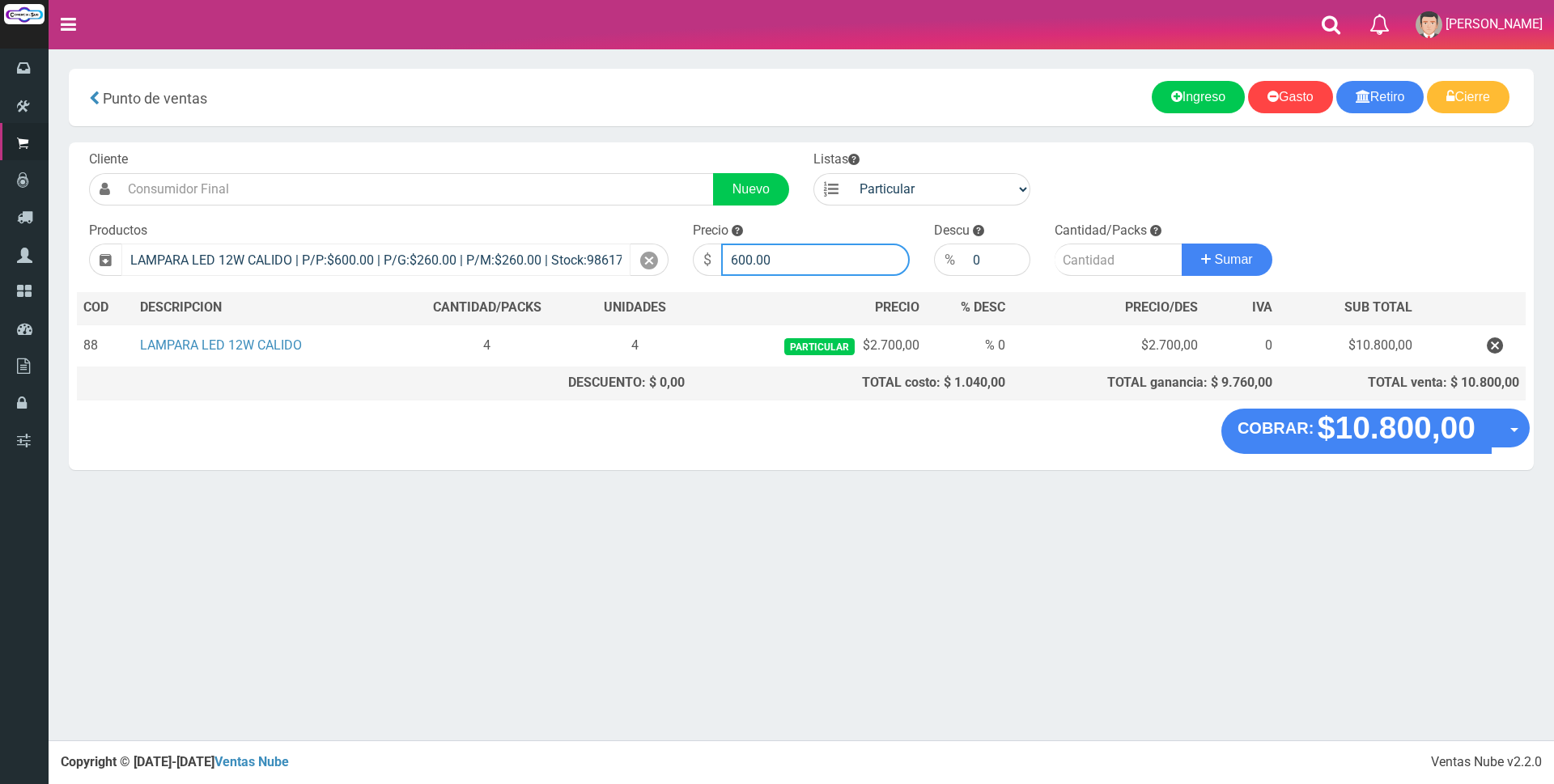
drag, startPoint x: 809, startPoint y: 258, endPoint x: 397, endPoint y: 258, distance: 412.0
click at [400, 150] on form "Cliente Nuevo Listas Particular Gremio Mayoristas" at bounding box center [801, 150] width 1448 height 0
type input "2700"
type input "100"
type input "1"
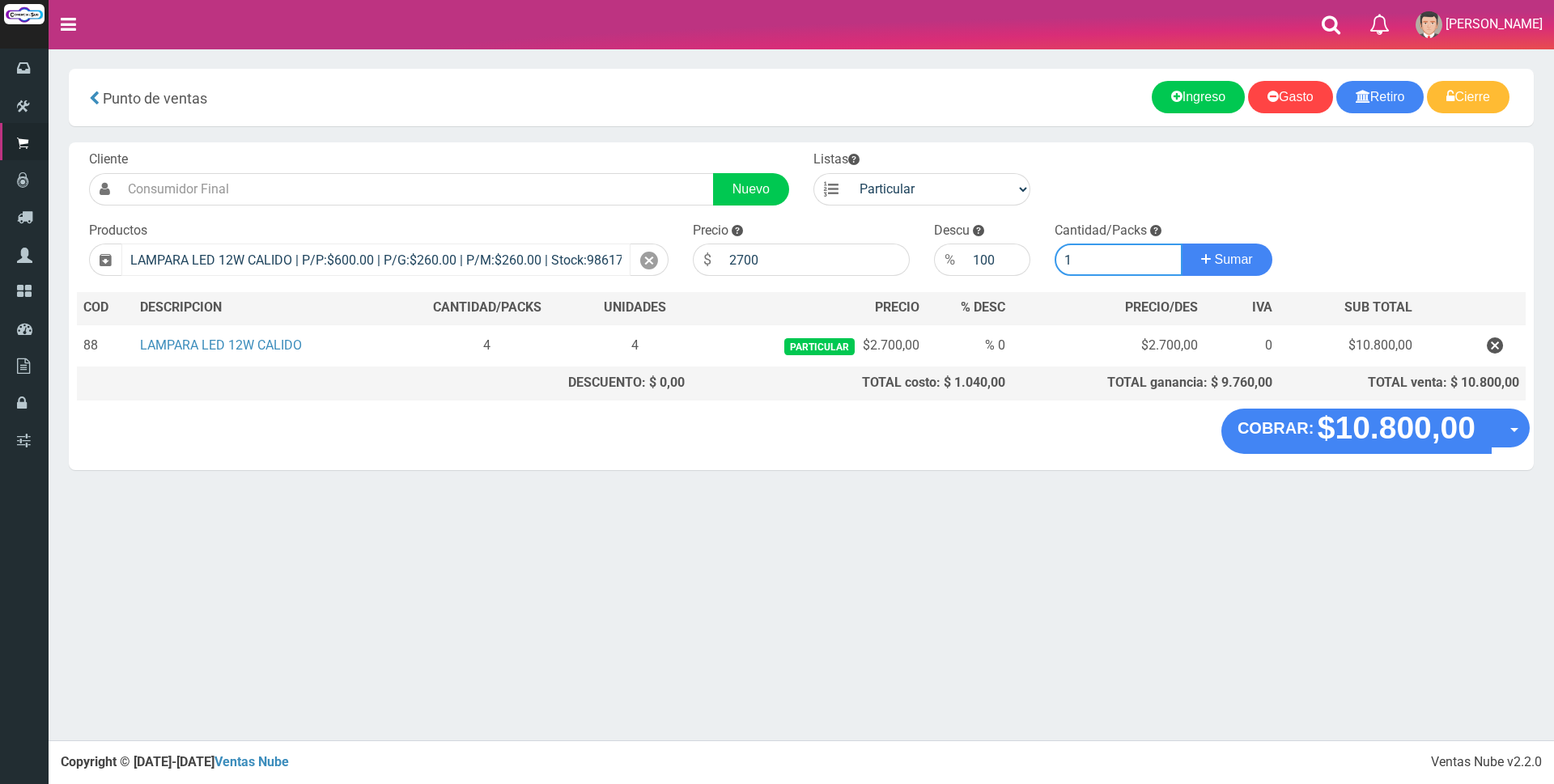
click at [1182, 244] on button "Sumar" at bounding box center [1227, 260] width 91 height 32
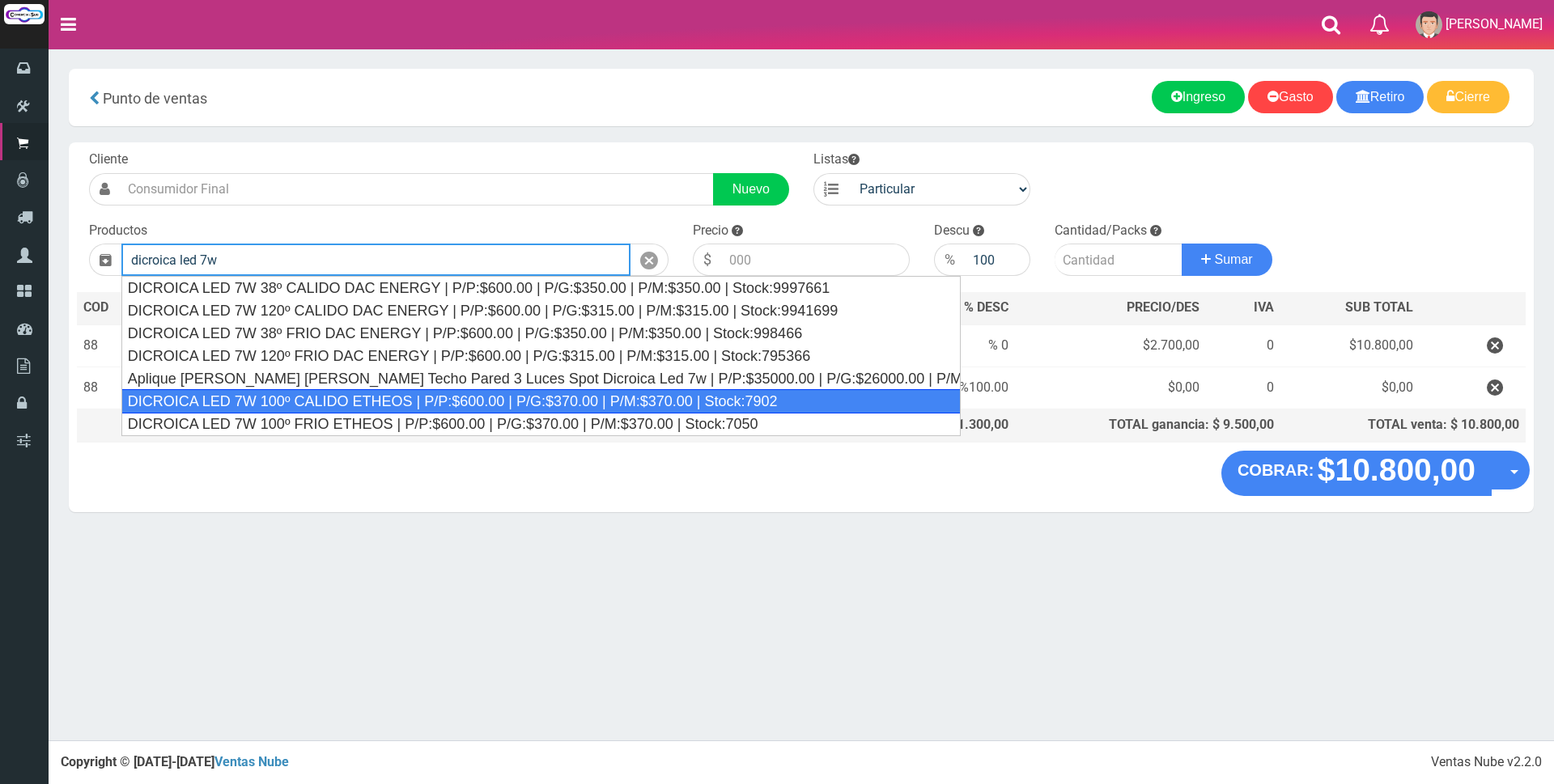
click at [432, 404] on div "DICROICA LED 7W 100º CALIDO ETHEOS | P/P:$600.00 | P/G:$370.00 | P/M:$370.00 | …" at bounding box center [540, 401] width 839 height 24
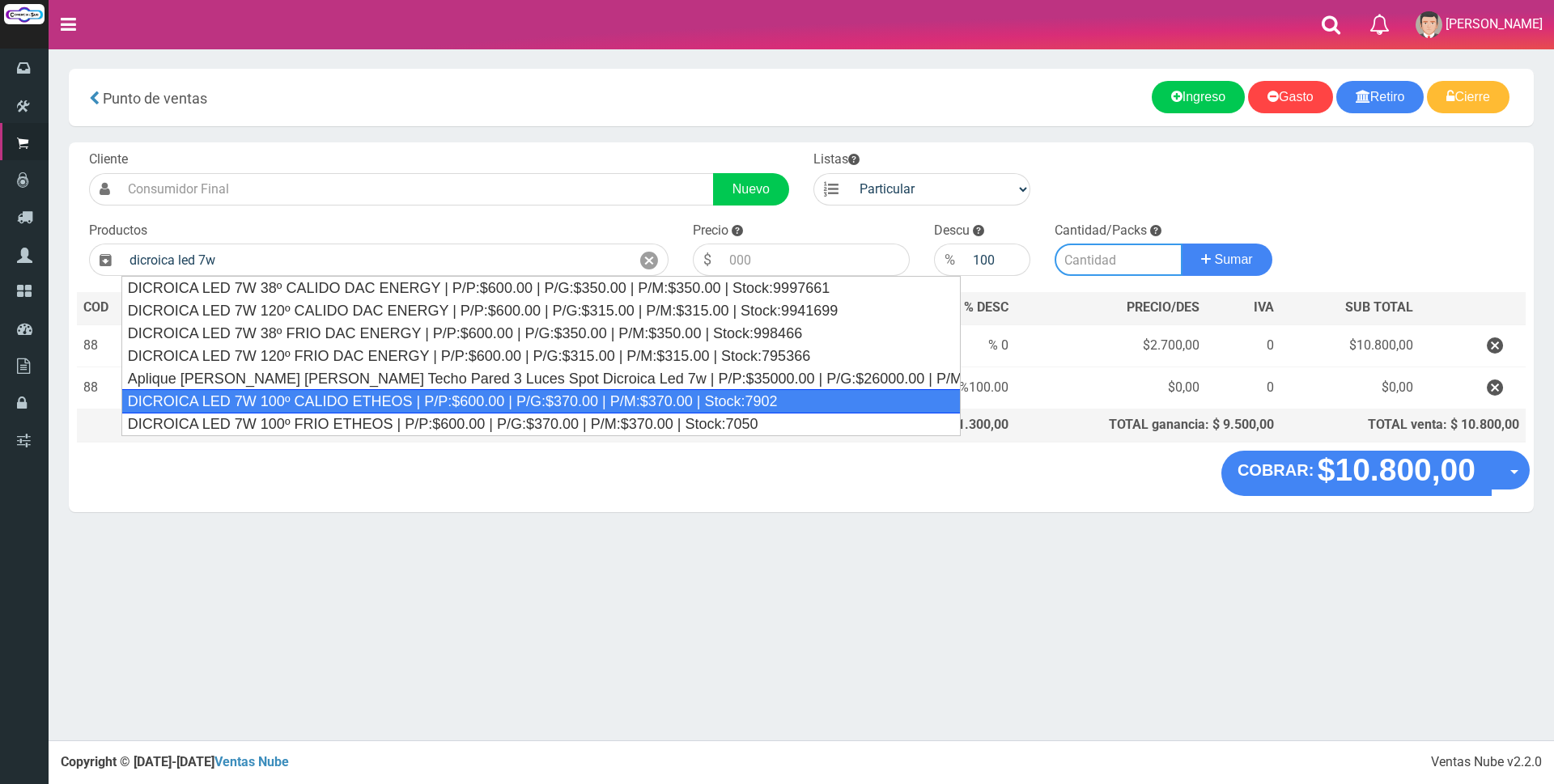
type input "DICROICA LED 7W 100º CALIDO ETHEOS | P/P:$600.00 | P/G:$370.00 | P/M:$370.00 | …"
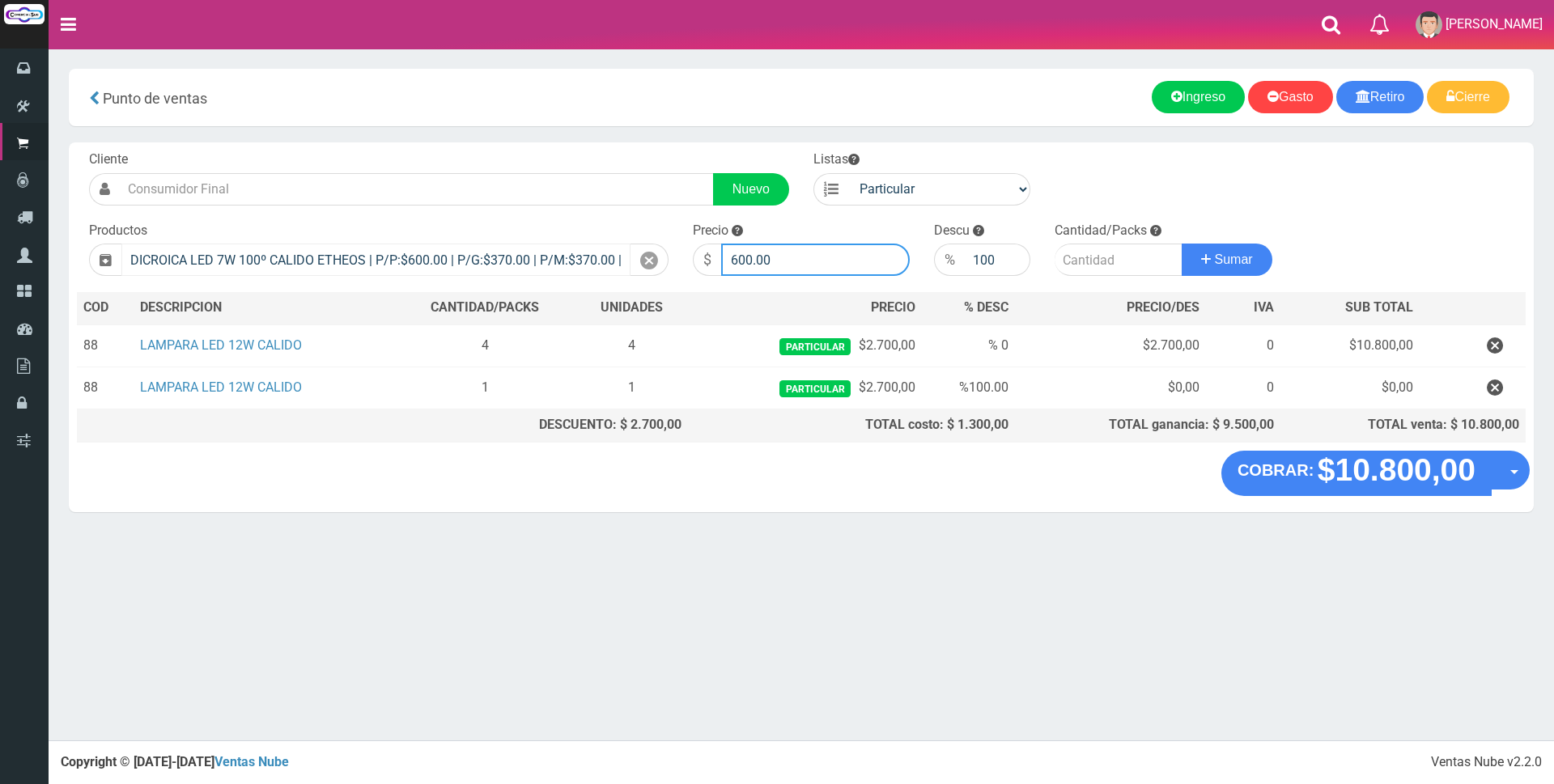
drag, startPoint x: 809, startPoint y: 253, endPoint x: 567, endPoint y: 253, distance: 242.0
click at [568, 150] on form "Cliente Nuevo Listas Particular Gremio Mayoristas" at bounding box center [801, 150] width 1448 height 0
type input "2200"
type input "1"
click at [1182, 244] on button "Sumar" at bounding box center [1227, 260] width 91 height 32
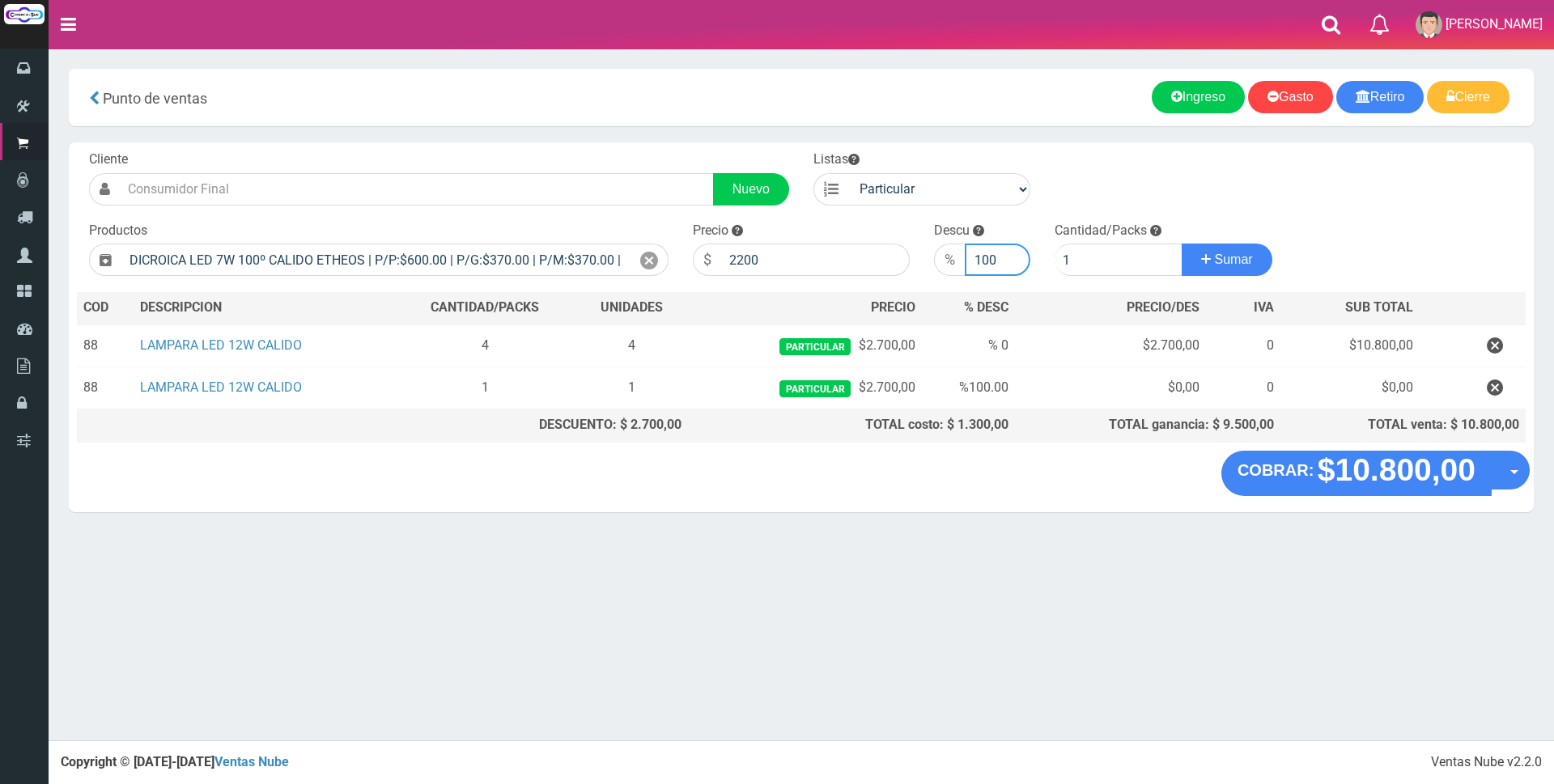
drag, startPoint x: 998, startPoint y: 262, endPoint x: 930, endPoint y: 253, distance: 68.6
click at [930, 253] on div "Descu % 100" at bounding box center [982, 249] width 120 height 55
drag, startPoint x: 1087, startPoint y: 256, endPoint x: 1022, endPoint y: 245, distance: 65.9
click at [1024, 150] on form "Cliente Nuevo Listas Particular Gremio Mayoristas" at bounding box center [801, 150] width 1448 height 0
type input "3"
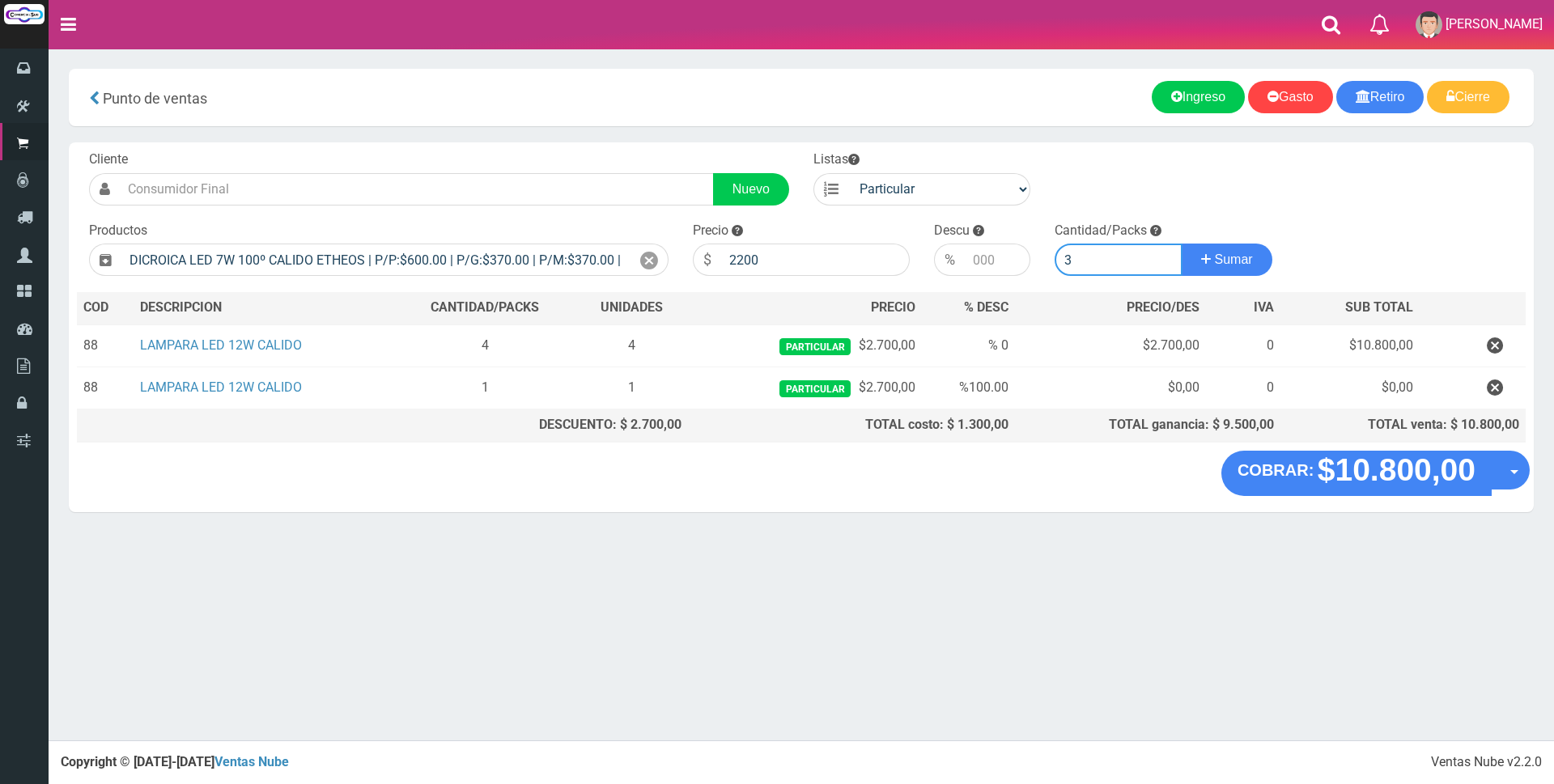
click at [1182, 244] on button "Sumar" at bounding box center [1227, 260] width 91 height 32
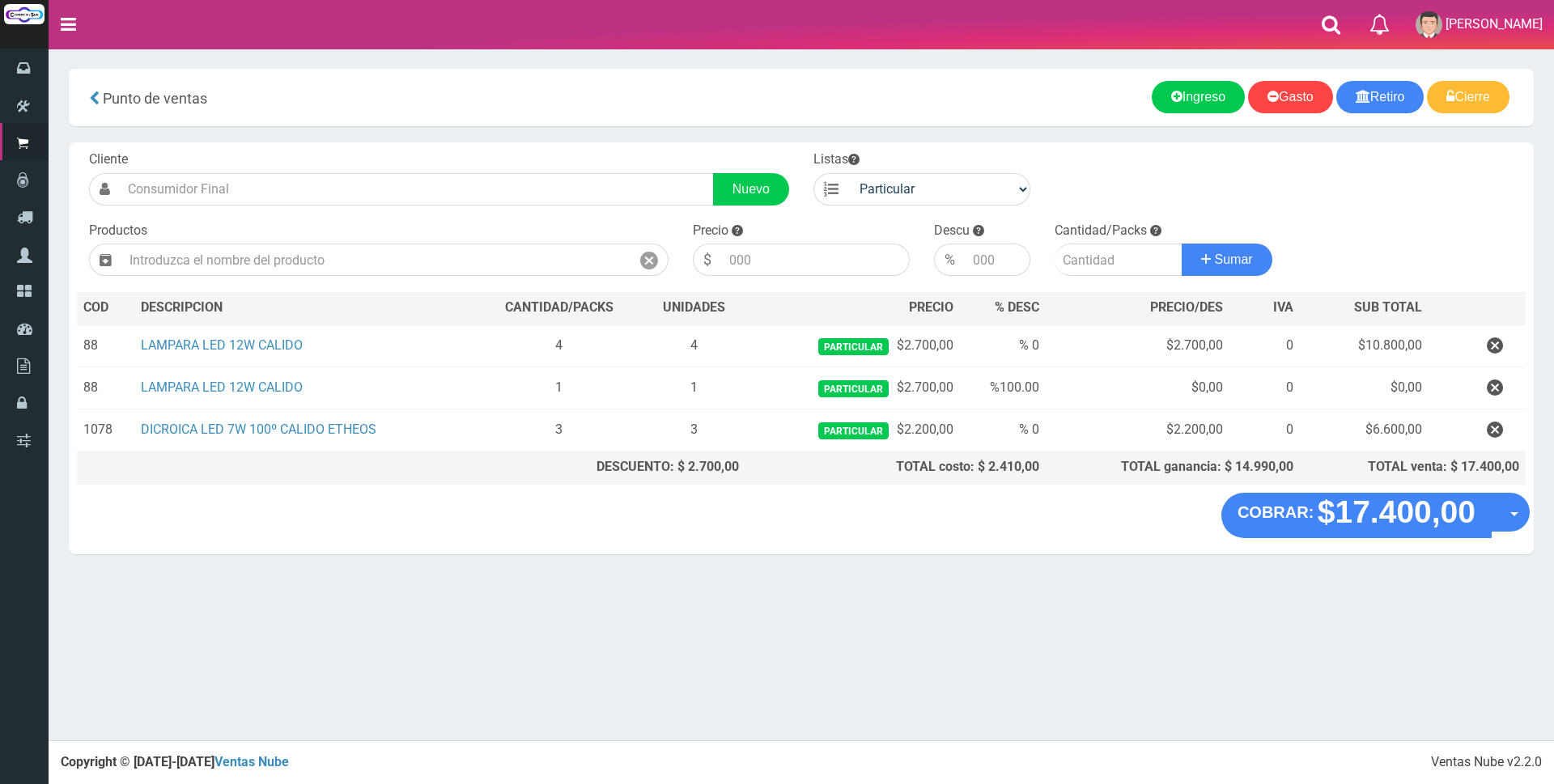
click at [493, 607] on div "× Titulo del Msj texto Mas Texto Cancelar Aceptar Gasto" at bounding box center [801, 370] width 1505 height 740
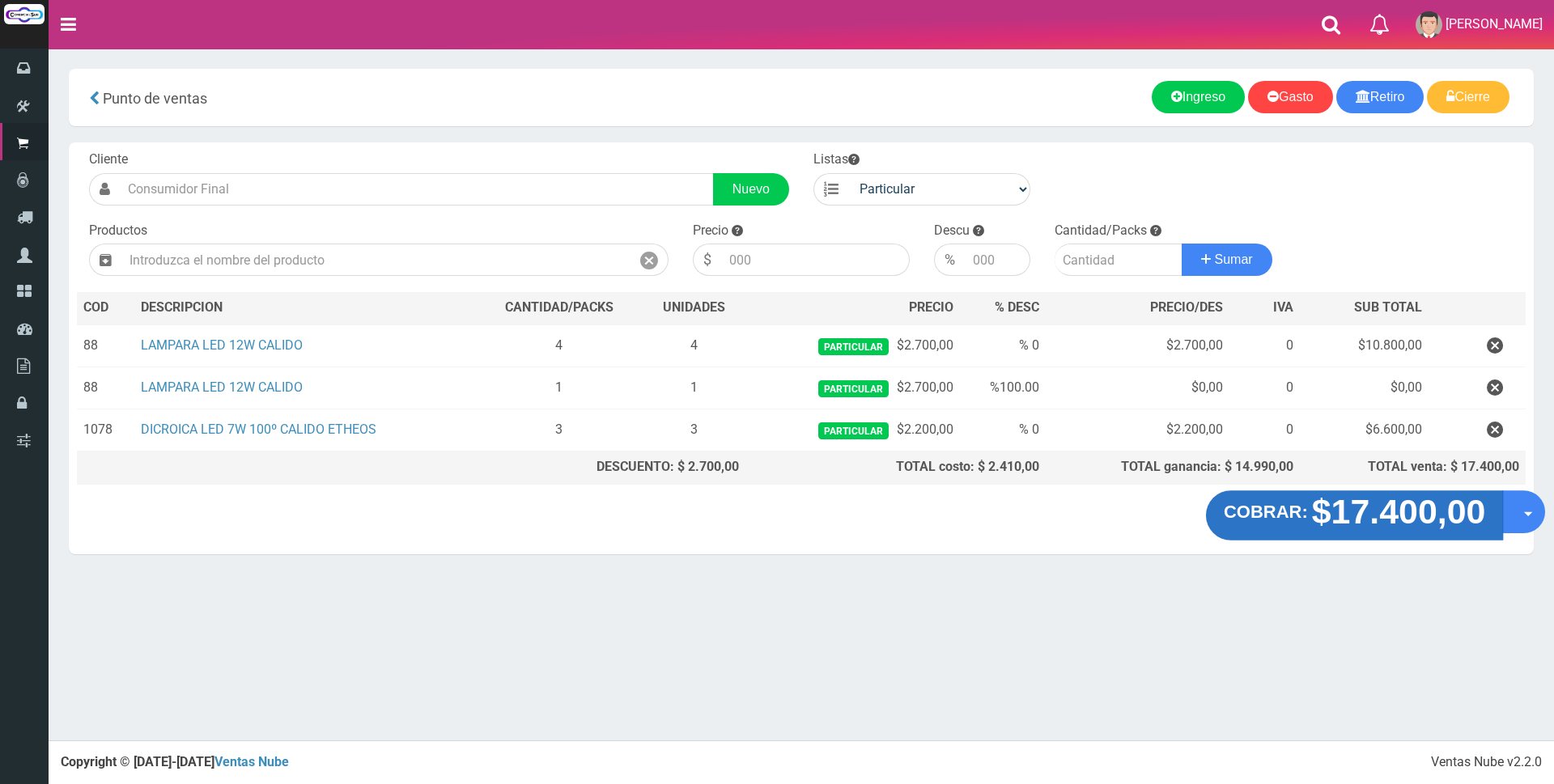
click at [1374, 518] on strong "$17.400,00" at bounding box center [1399, 511] width 174 height 38
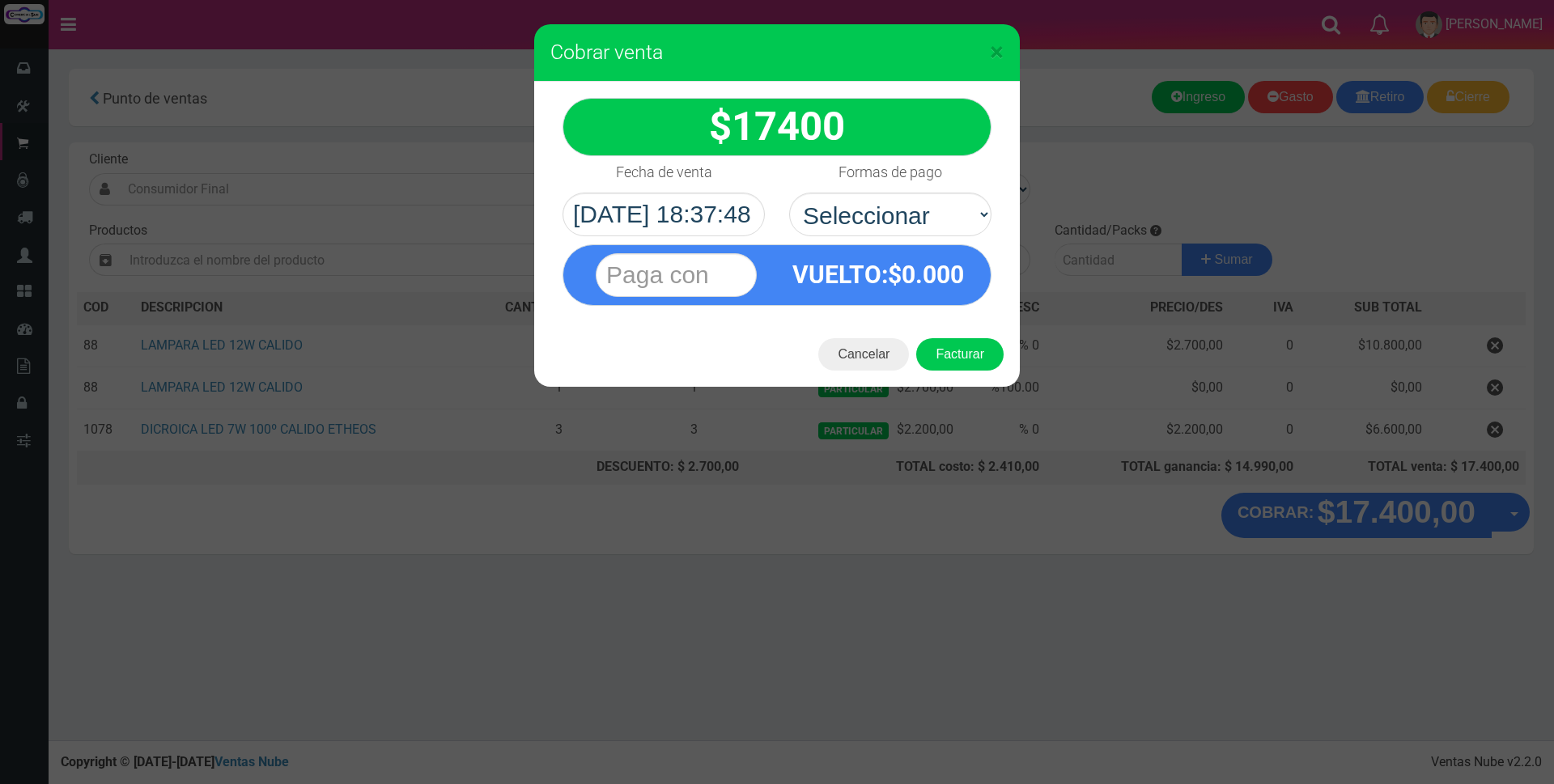
click at [902, 193] on select "Seleccionar Efectivo Tarjeta de Crédito Depósito Débito" at bounding box center [890, 214] width 202 height 44
select select "Efectivo"
click at [789, 193] on select "Seleccionar Efectivo Tarjeta de Crédito Depósito Débito" at bounding box center [890, 214] width 202 height 44
click at [726, 277] on input "text" at bounding box center [676, 275] width 161 height 44
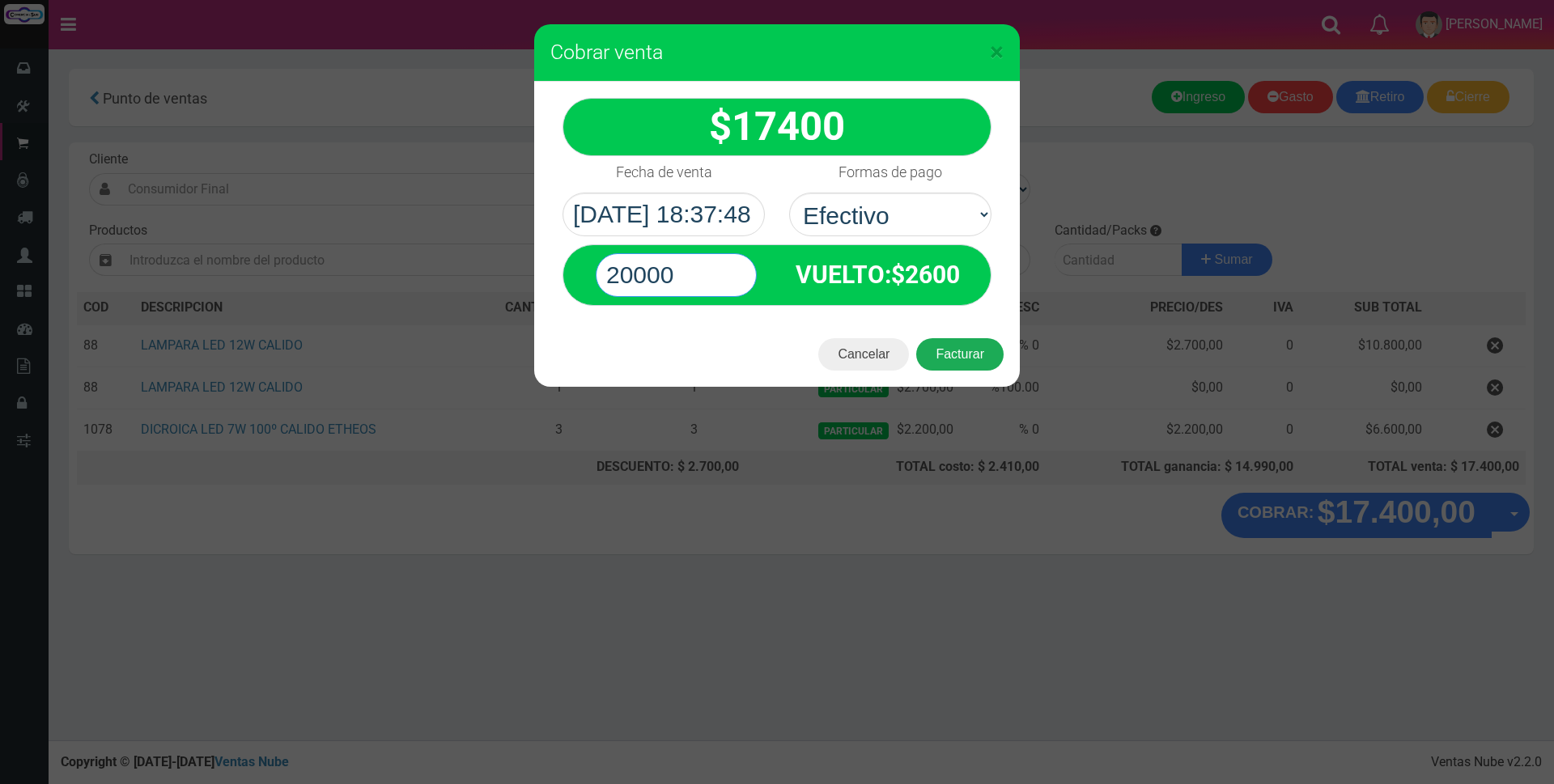
type input "20000"
click at [979, 366] on button "Facturar" at bounding box center [960, 354] width 88 height 32
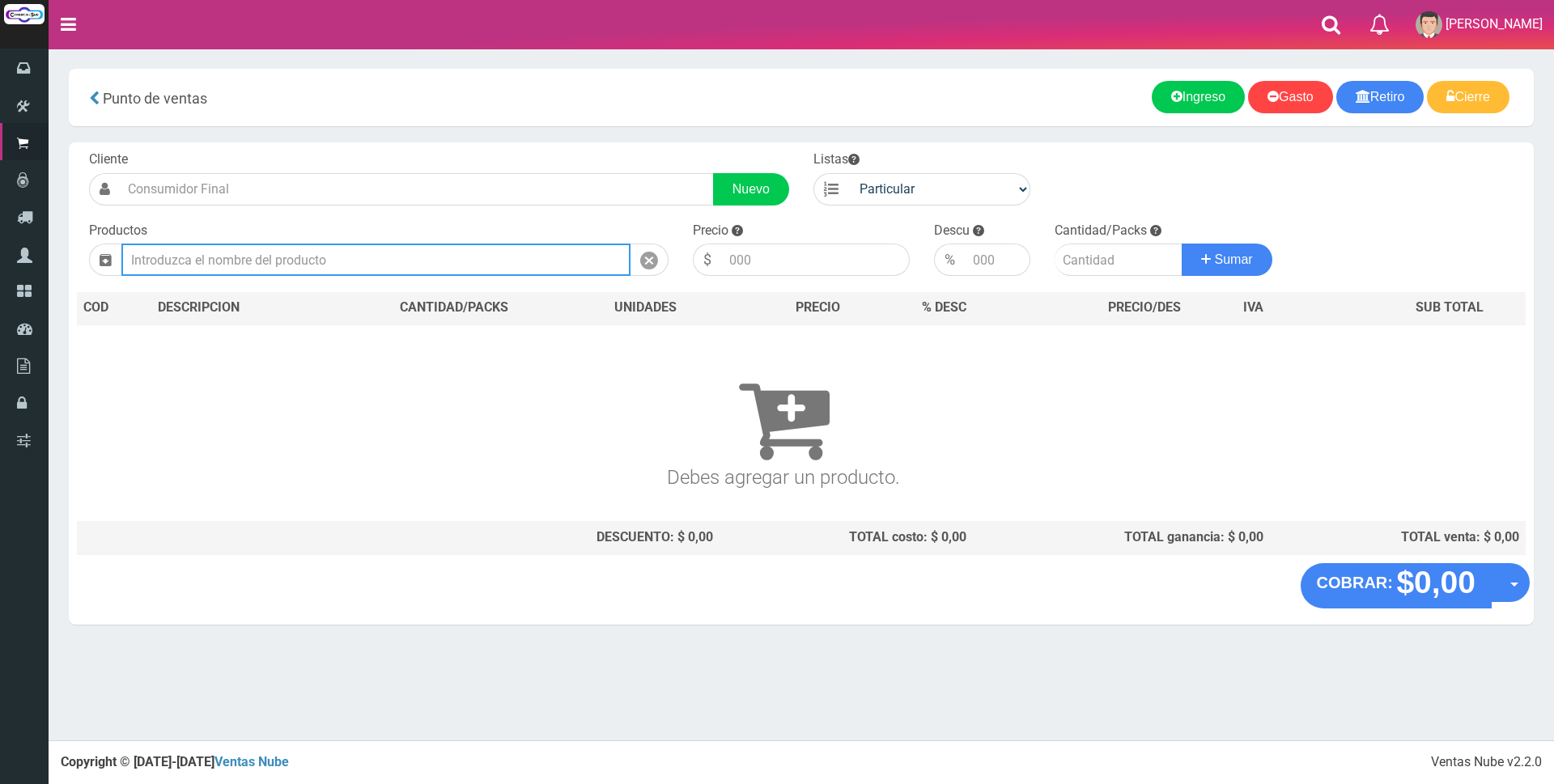
click at [252, 264] on input "text" at bounding box center [375, 260] width 509 height 32
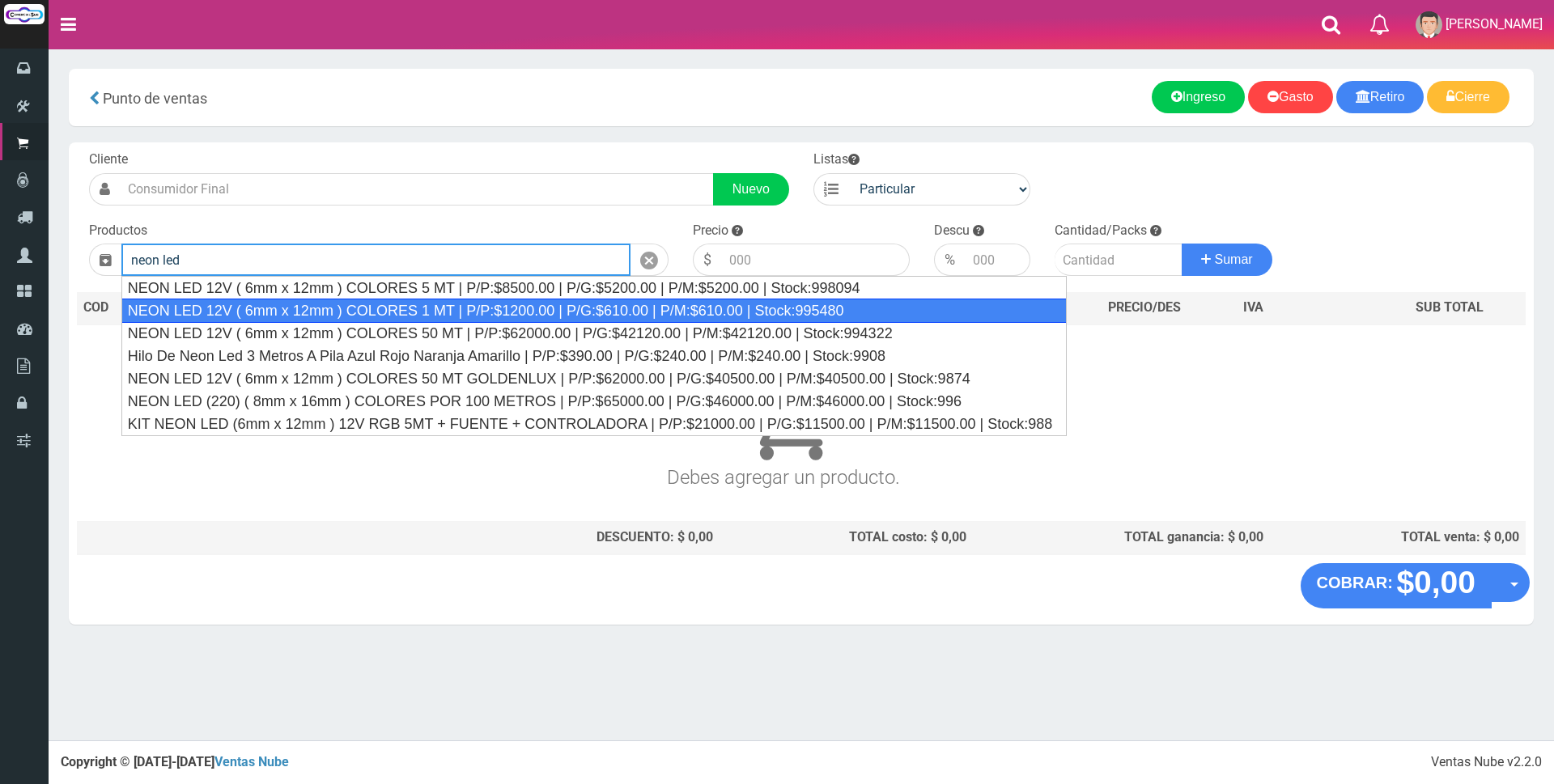
drag, startPoint x: 484, startPoint y: 308, endPoint x: 827, endPoint y: 280, distance: 344.1
click at [484, 307] on div "NEON LED 12V ( 6mm x 12mm ) COLORES 1 MT | P/P:$1200.00 | P/G:$610.00 | P/M:$61…" at bounding box center [593, 310] width 945 height 24
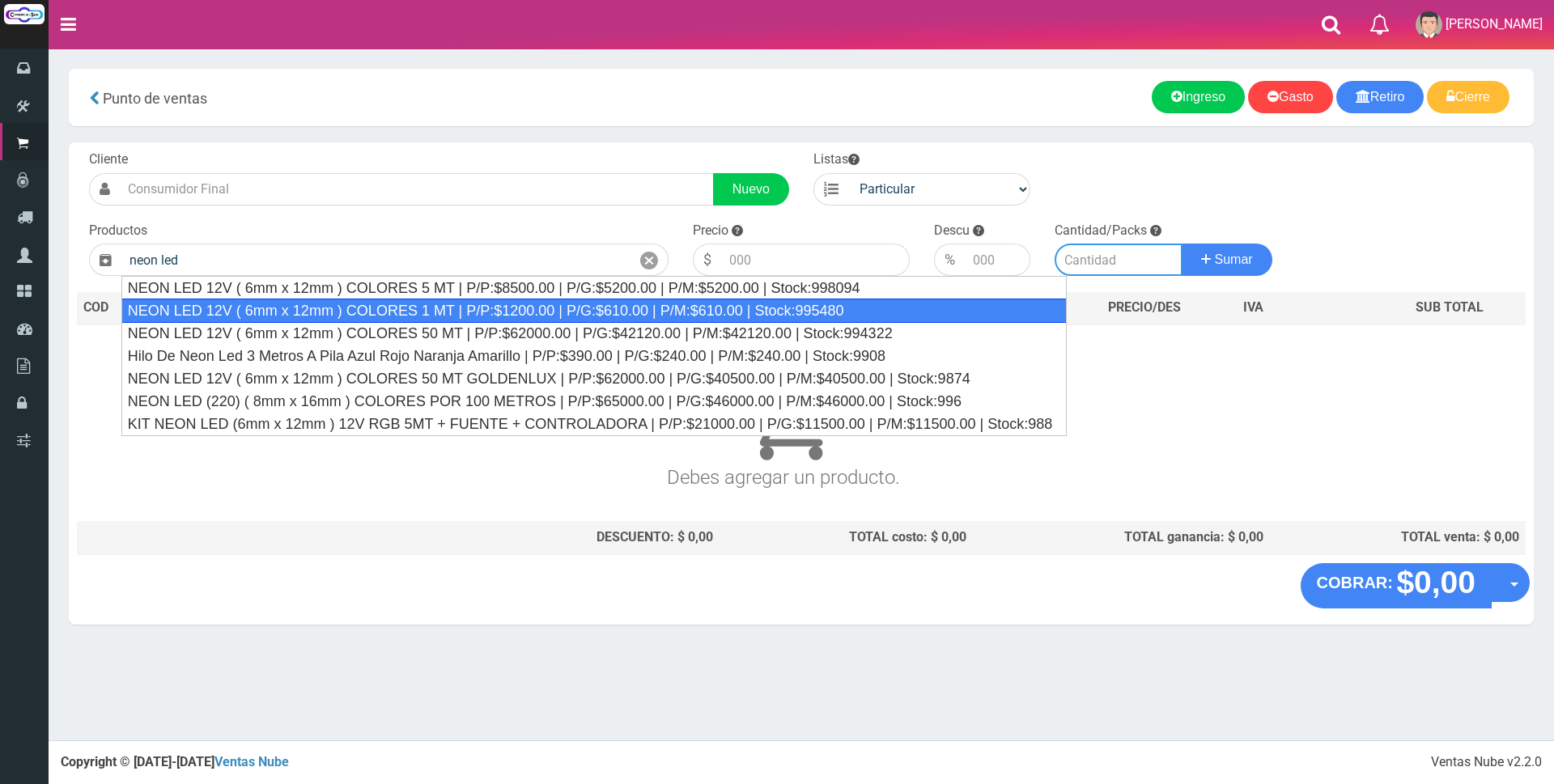
type input "NEON LED 12V ( 6mm x 12mm ) COLORES 1 MT | P/P:$1200.00 | P/G:$610.00 | P/M:$61…"
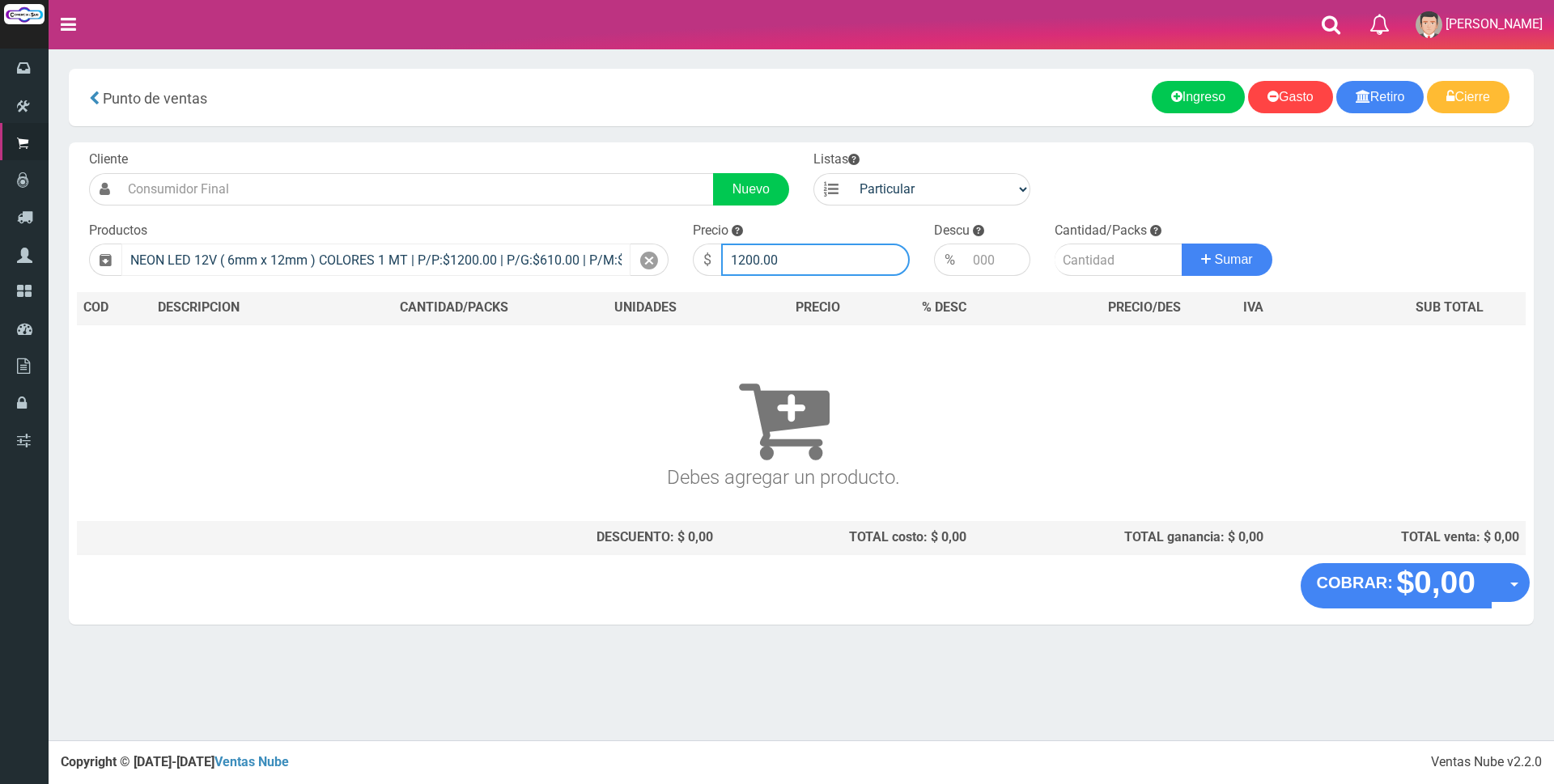
drag, startPoint x: 813, startPoint y: 263, endPoint x: 605, endPoint y: 252, distance: 208.3
click at [605, 150] on form "Cliente Nuevo Listas Particular Gremio Mayoristas" at bounding box center [801, 150] width 1448 height 0
type input "3500"
type input "4"
click at [1182, 244] on button "Sumar" at bounding box center [1227, 260] width 91 height 32
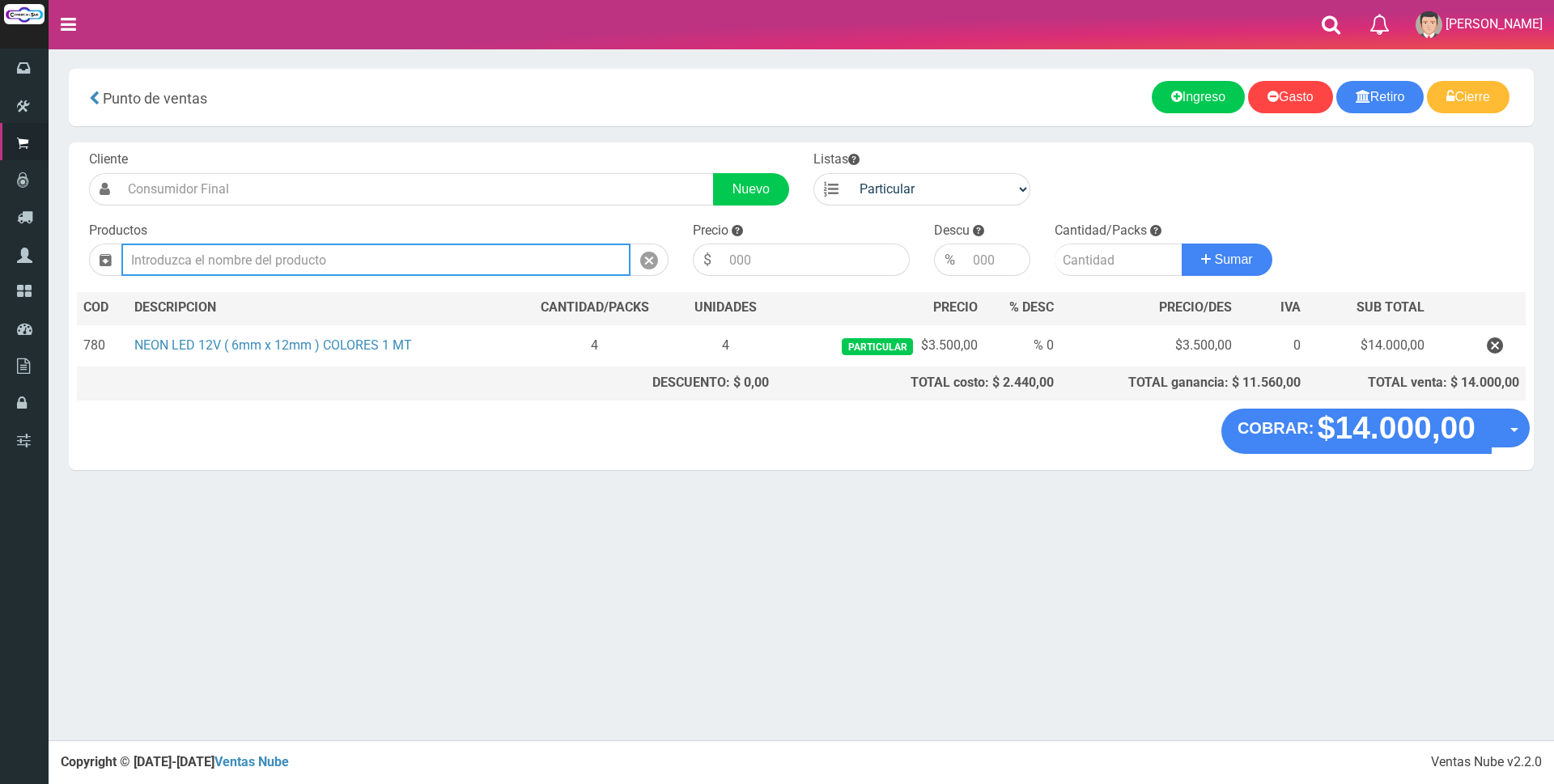
type input "2"
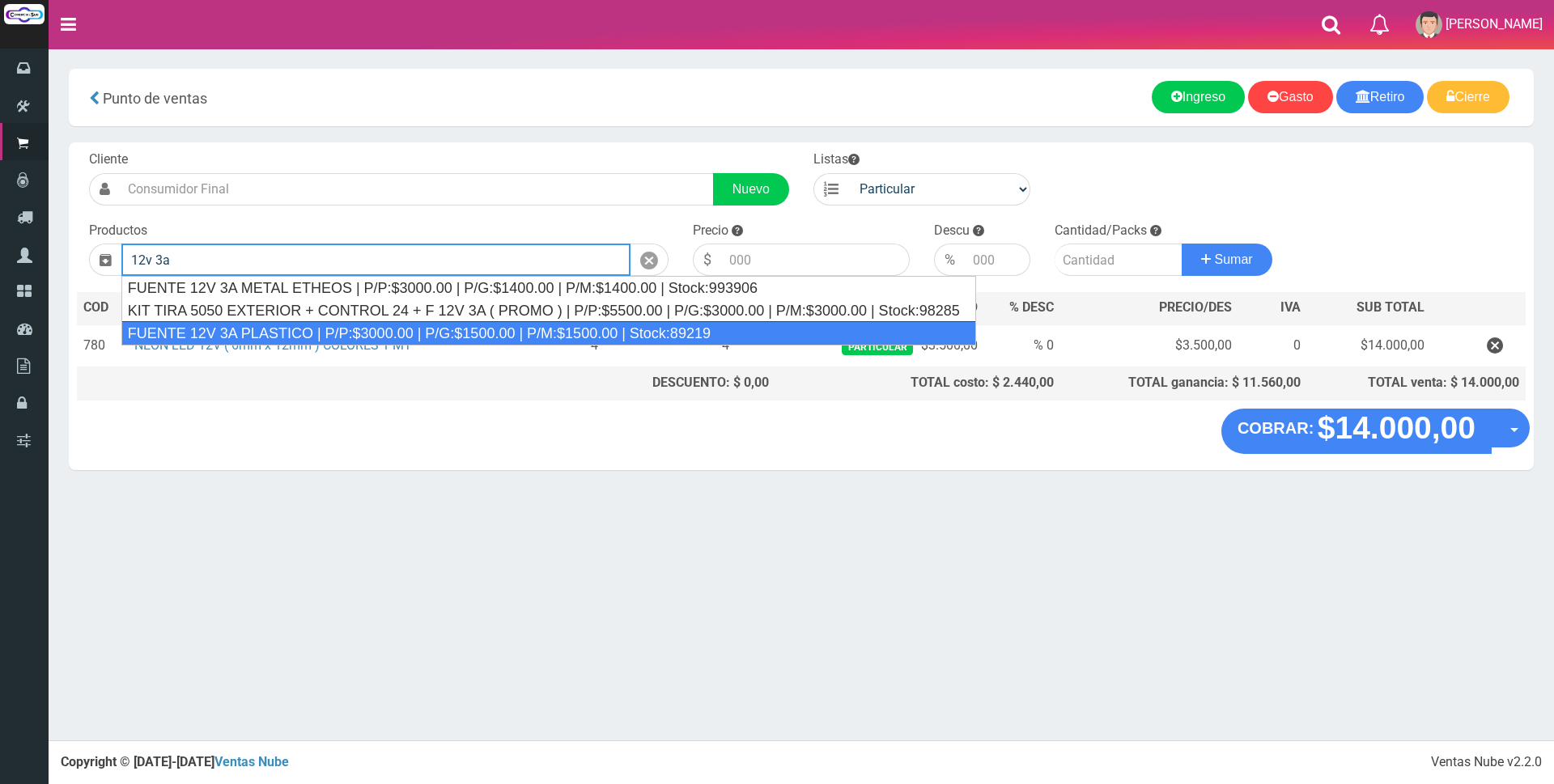
click at [272, 331] on div "FUENTE 12V 3A PLASTICO | P/P:$3000.00 | P/G:$1500.00 | P/M:$1500.00 | Stock:892…" at bounding box center [548, 333] width 854 height 24
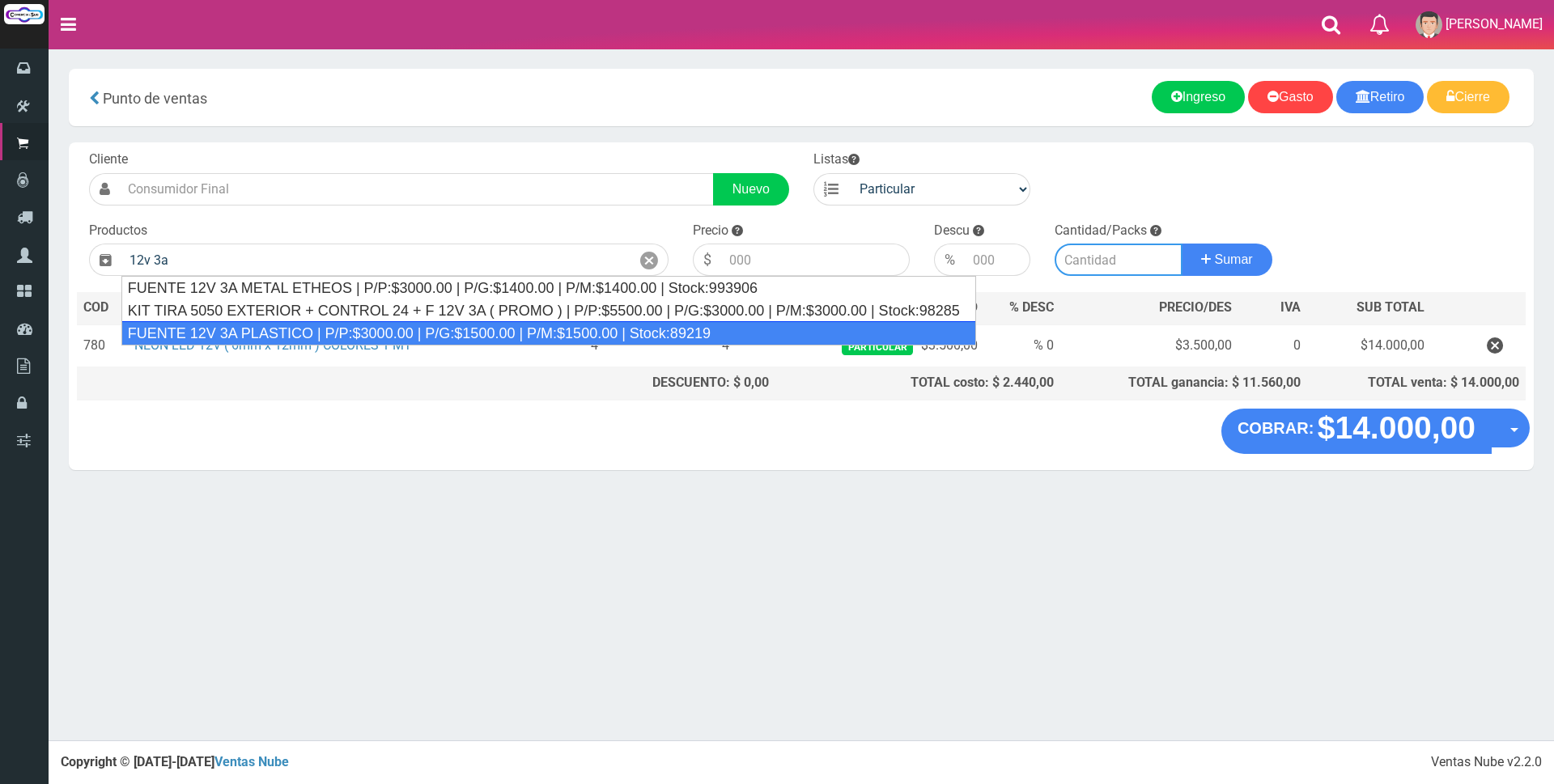
type input "FUENTE 12V 3A PLASTICO | P/P:$3000.00 | P/G:$1500.00 | P/M:$1500.00 | Stock:892…"
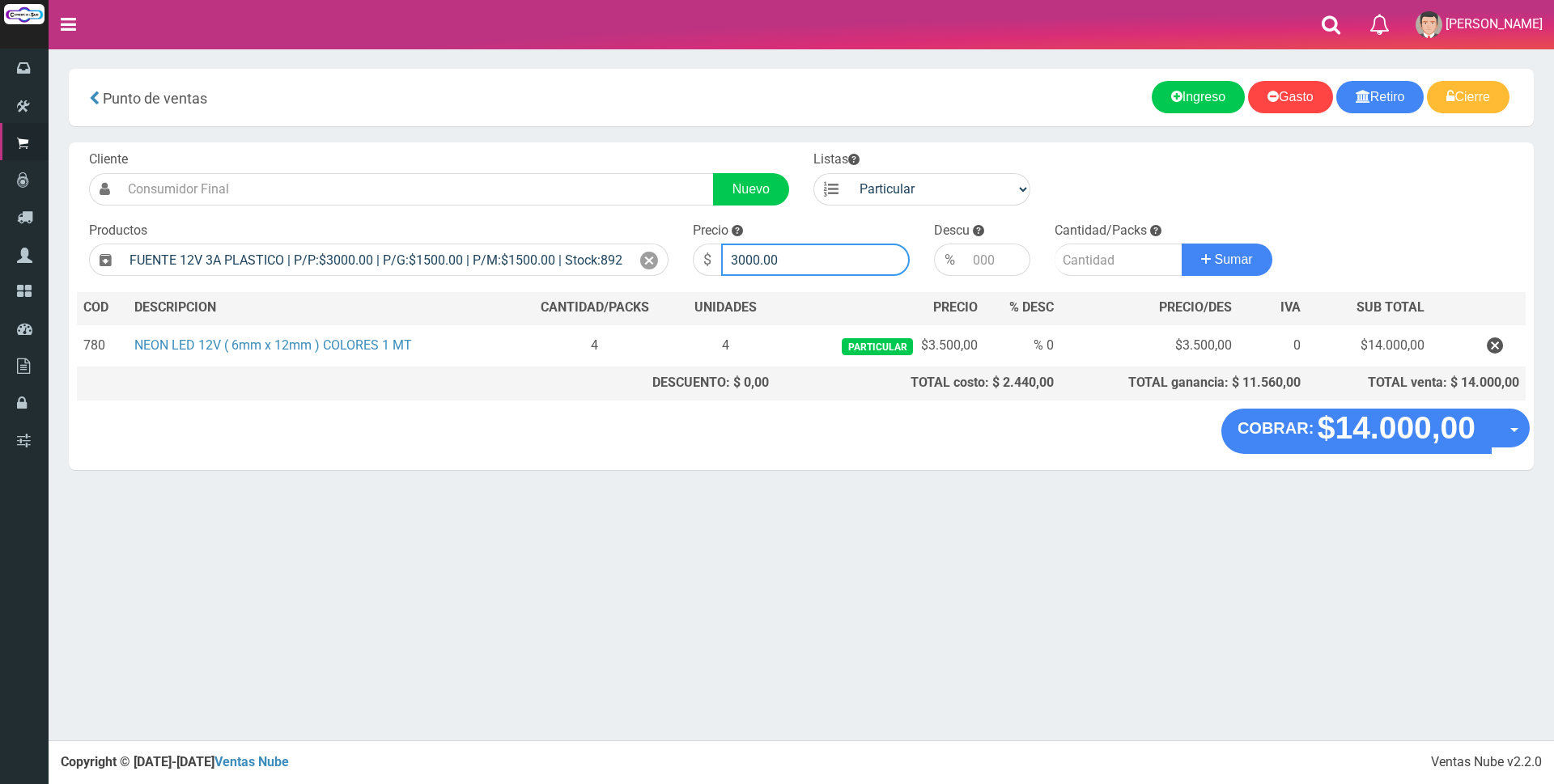
drag, startPoint x: 800, startPoint y: 247, endPoint x: 671, endPoint y: 228, distance: 130.4
click at [671, 150] on form "Cliente Nuevo Listas Particular Gremio Mayoristas" at bounding box center [801, 150] width 1448 height 0
type input "9000"
type input "1"
click at [1182, 244] on button "Sumar" at bounding box center [1227, 260] width 91 height 32
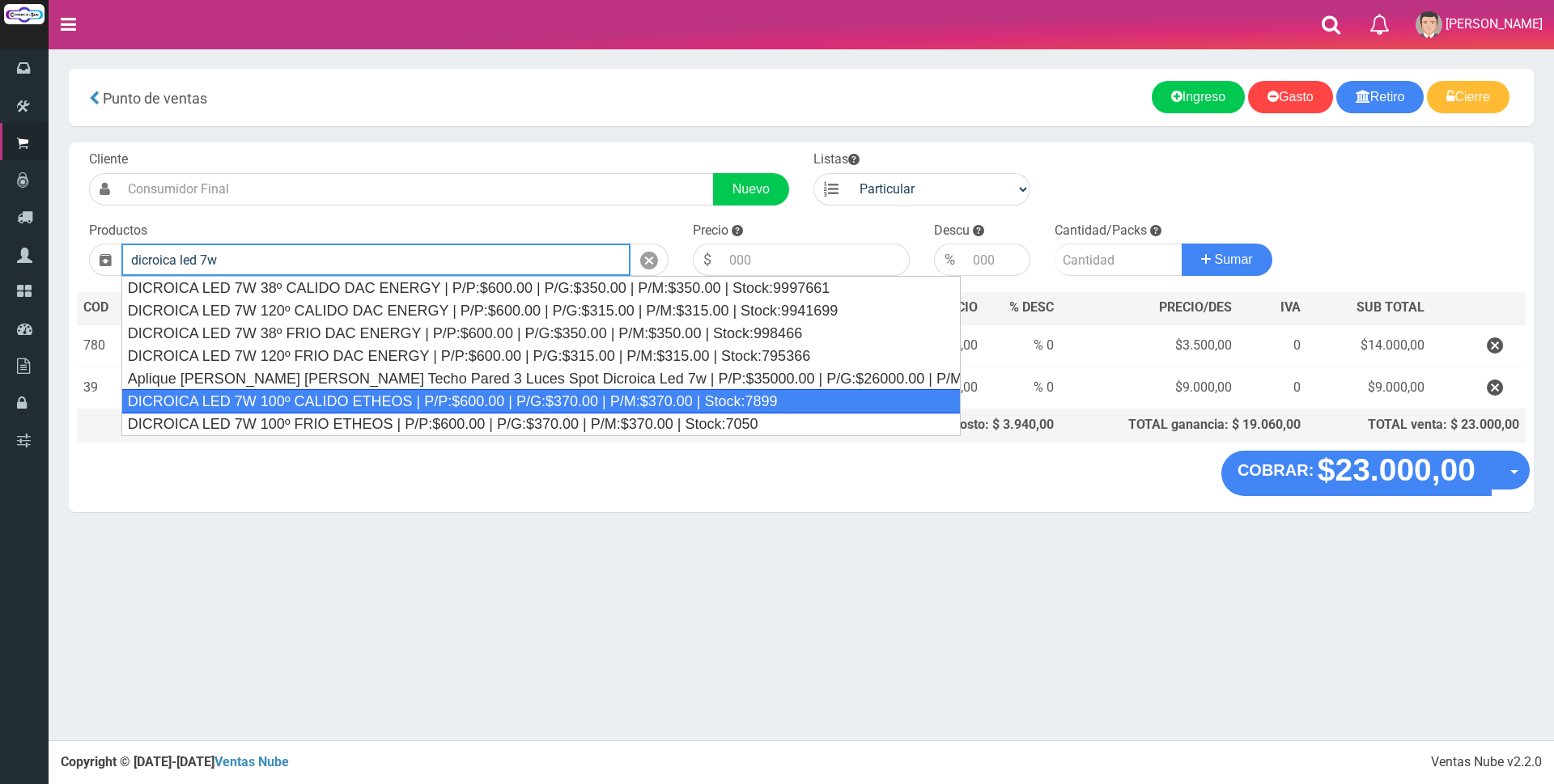
click at [522, 404] on div "DICROICA LED 7W 100º CALIDO ETHEOS | P/P:$600.00 | P/G:$370.00 | P/M:$370.00 | …" at bounding box center [540, 401] width 839 height 24
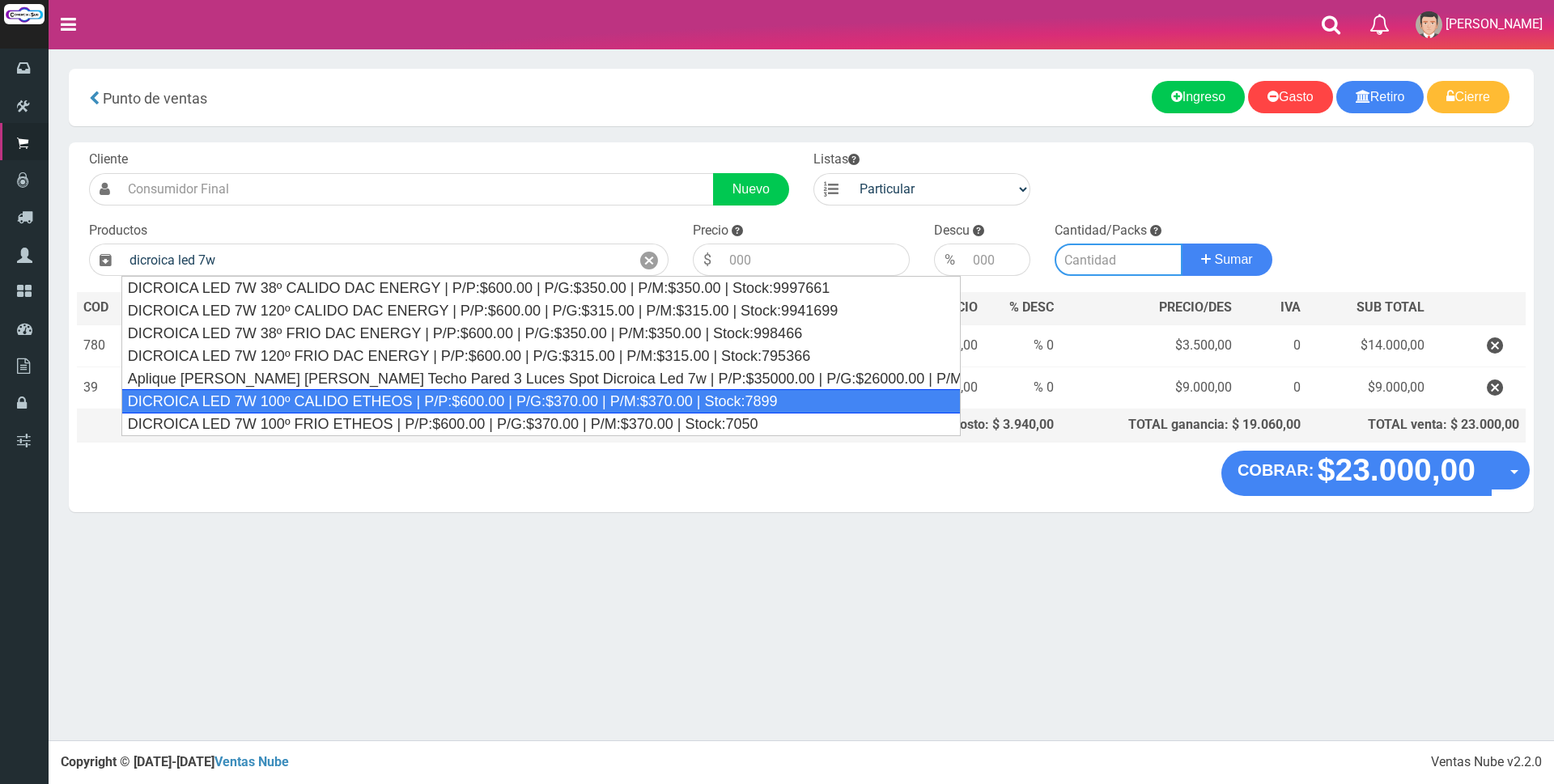
type input "DICROICA LED 7W 100º CALIDO ETHEOS | P/P:$600.00 | P/G:$370.00 | P/M:$370.00 | …"
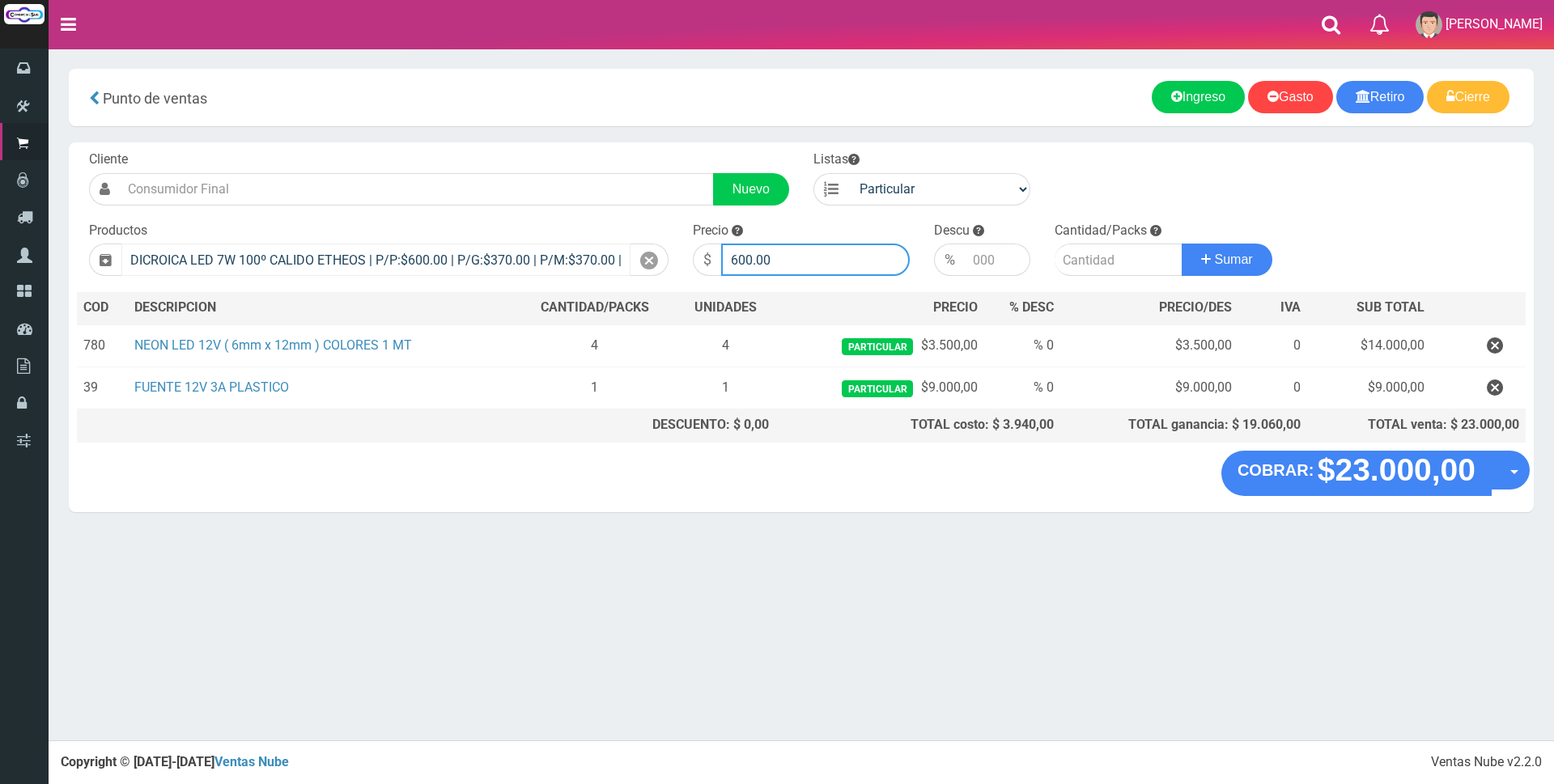
drag, startPoint x: 813, startPoint y: 263, endPoint x: 622, endPoint y: 248, distance: 191.6
click at [619, 150] on form "Cliente Nuevo Listas Particular Gremio Mayoristas" at bounding box center [801, 150] width 1448 height 0
type input "2200"
type input "3"
click at [1182, 244] on button "Sumar" at bounding box center [1227, 260] width 91 height 32
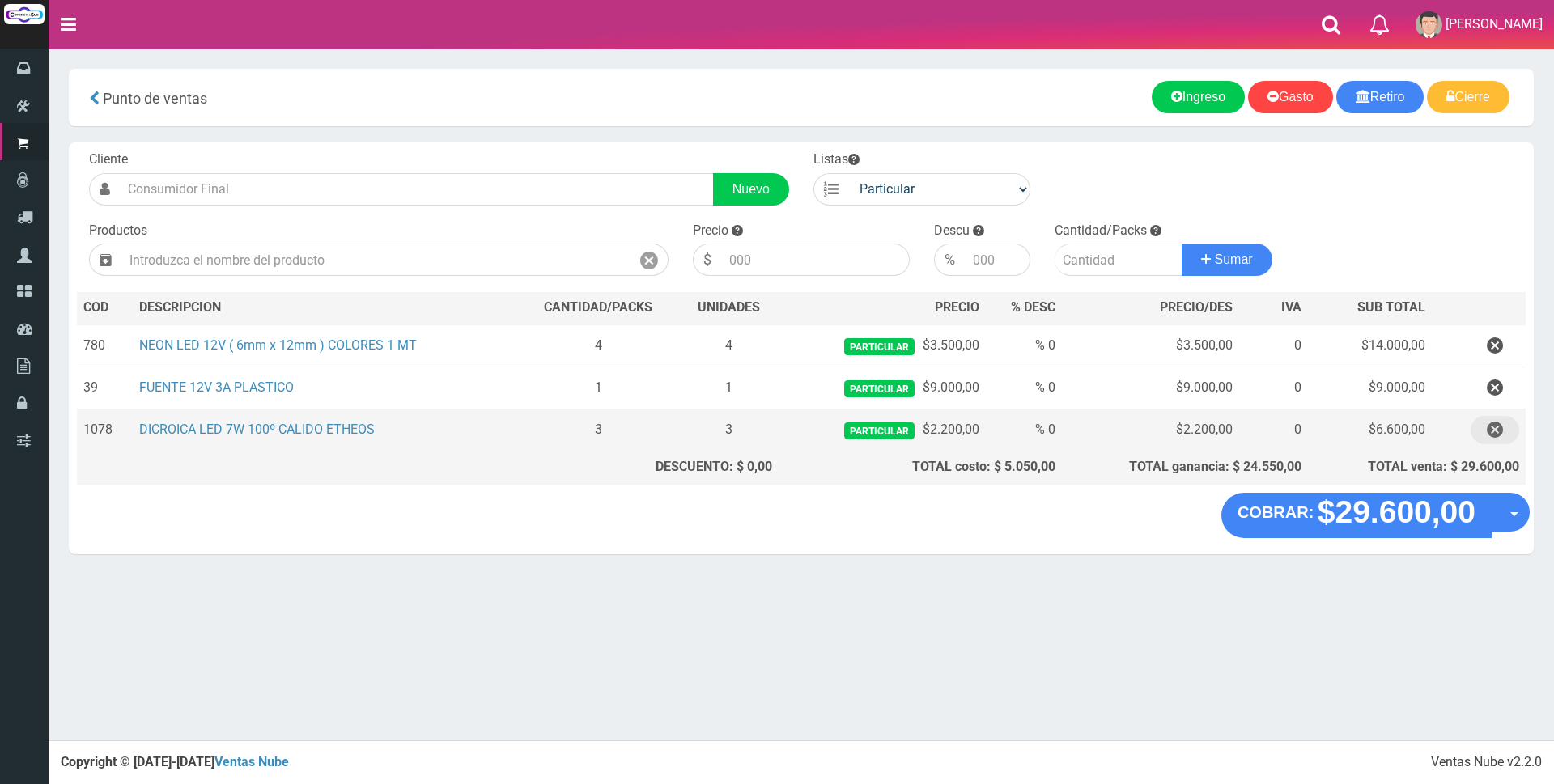
click at [1500, 435] on icon "button" at bounding box center [1495, 430] width 16 height 28
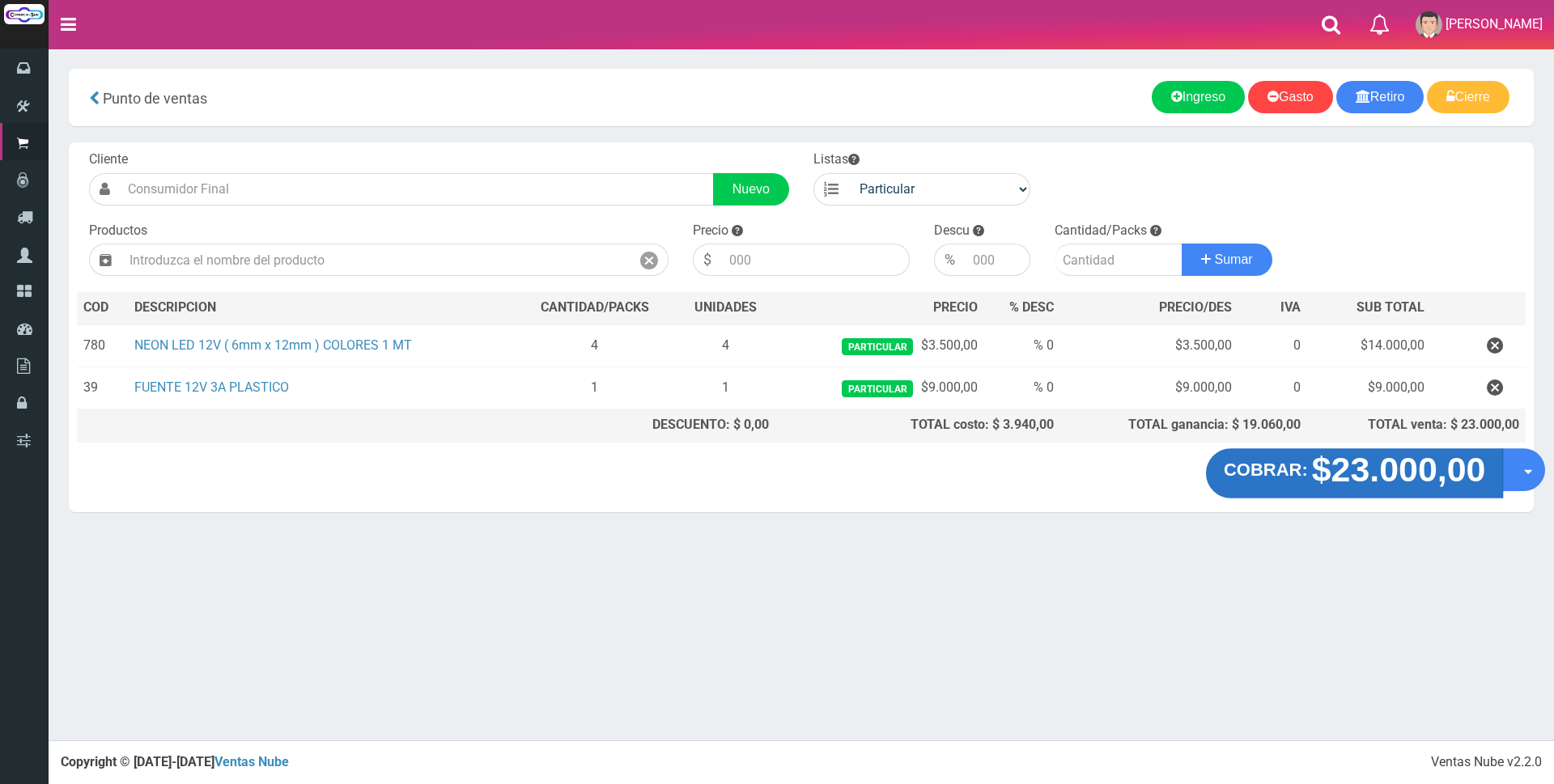
click at [1410, 471] on strong "$23.000,00" at bounding box center [1399, 470] width 174 height 38
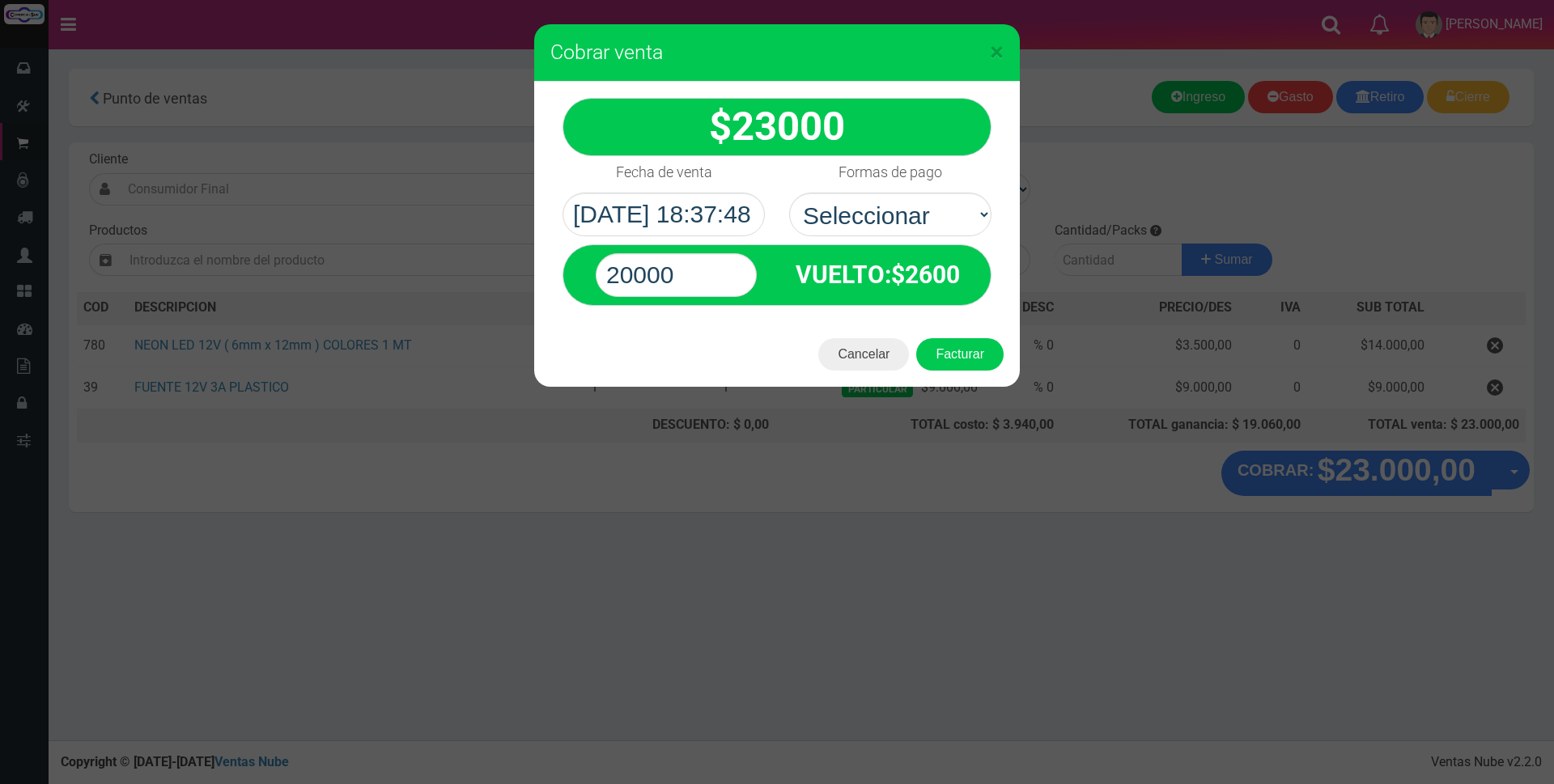
click at [871, 217] on select "Seleccionar Efectivo Tarjeta de Crédito Depósito Débito" at bounding box center [890, 214] width 202 height 44
select select "Tarjeta de Crédito"
click at [789, 193] on select "Seleccionar Efectivo Tarjeta de Crédito Depósito Débito" at bounding box center [890, 214] width 202 height 44
drag, startPoint x: 692, startPoint y: 268, endPoint x: 542, endPoint y: 269, distance: 150.0
click at [542, 269] on div "23000 :$" at bounding box center [776, 202] width 485 height 240
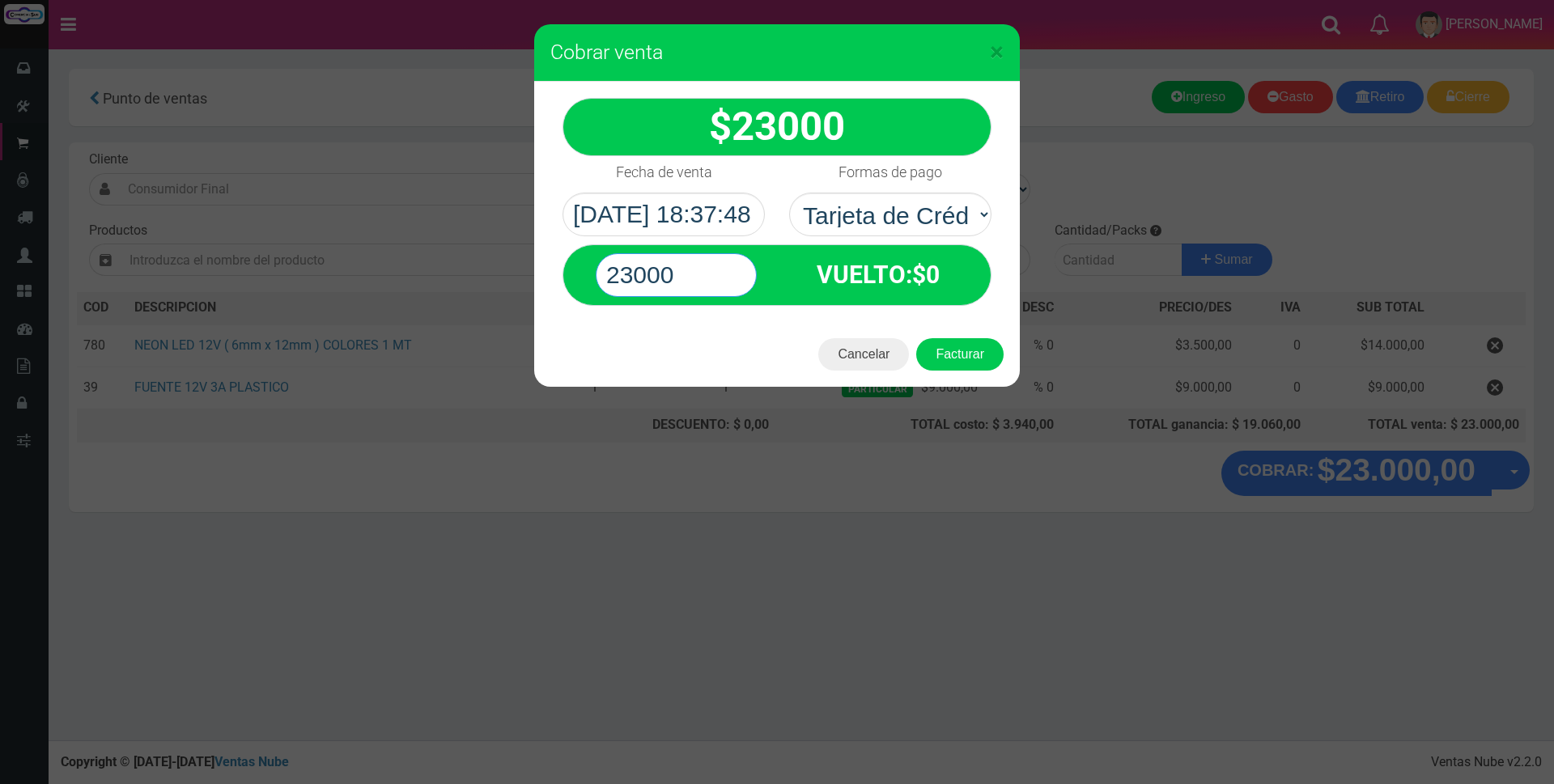
type input "23000"
click at [916, 338] on button "Facturar" at bounding box center [960, 354] width 88 height 32
